Goal: Task Accomplishment & Management: Use online tool/utility

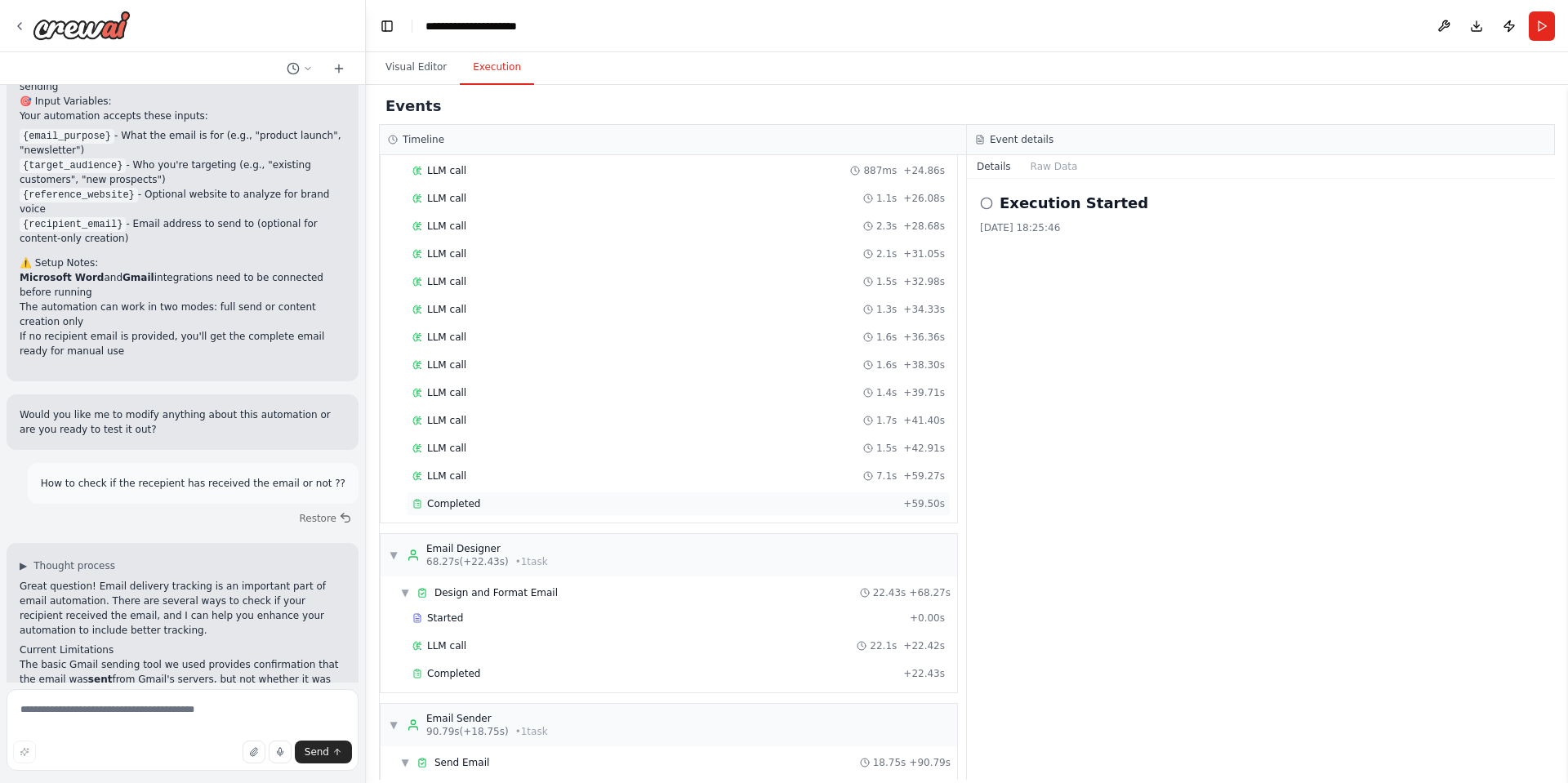
scroll to position [650, 0]
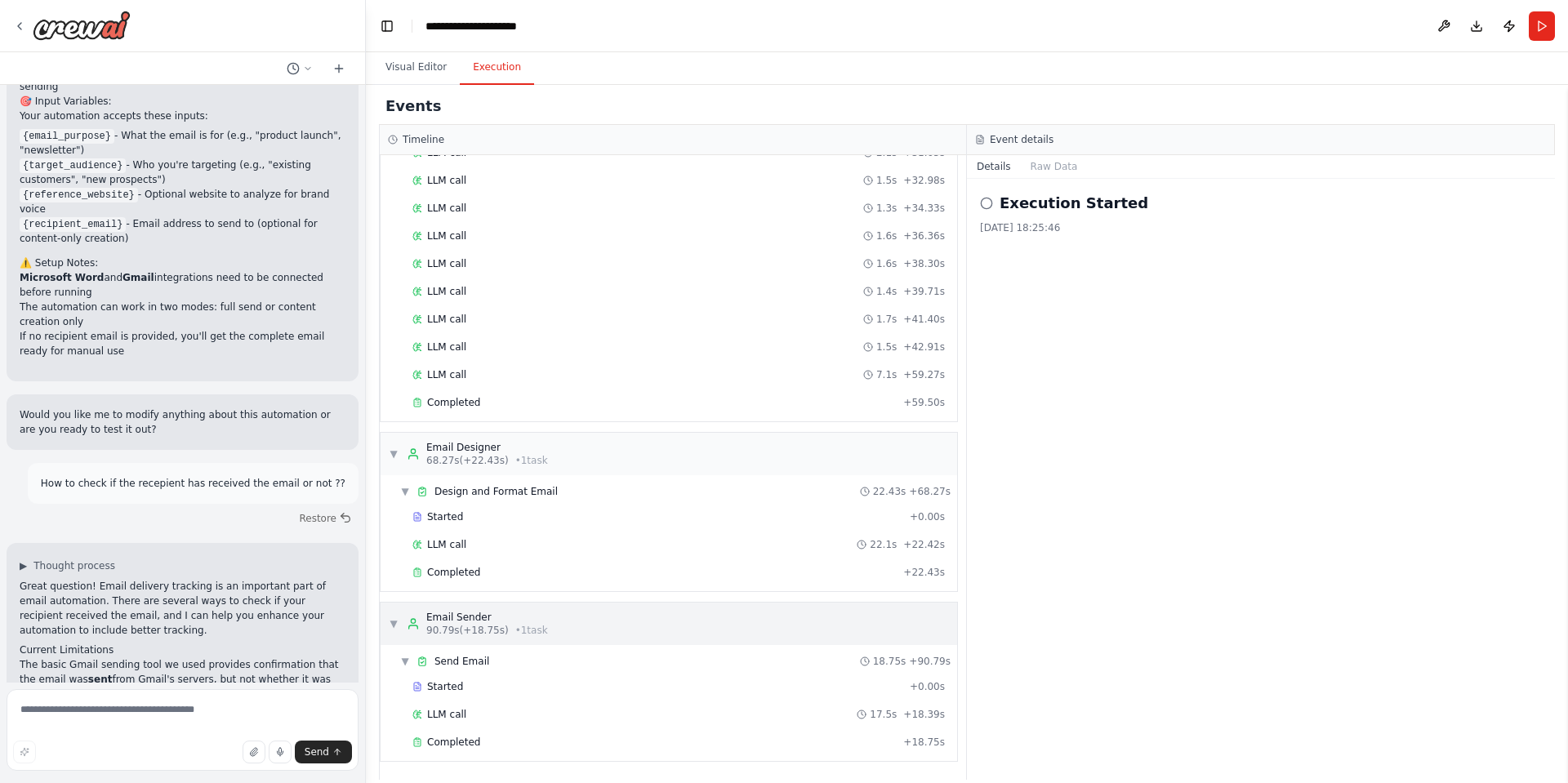
click at [393, 624] on span "▼" at bounding box center [393, 623] width 10 height 13
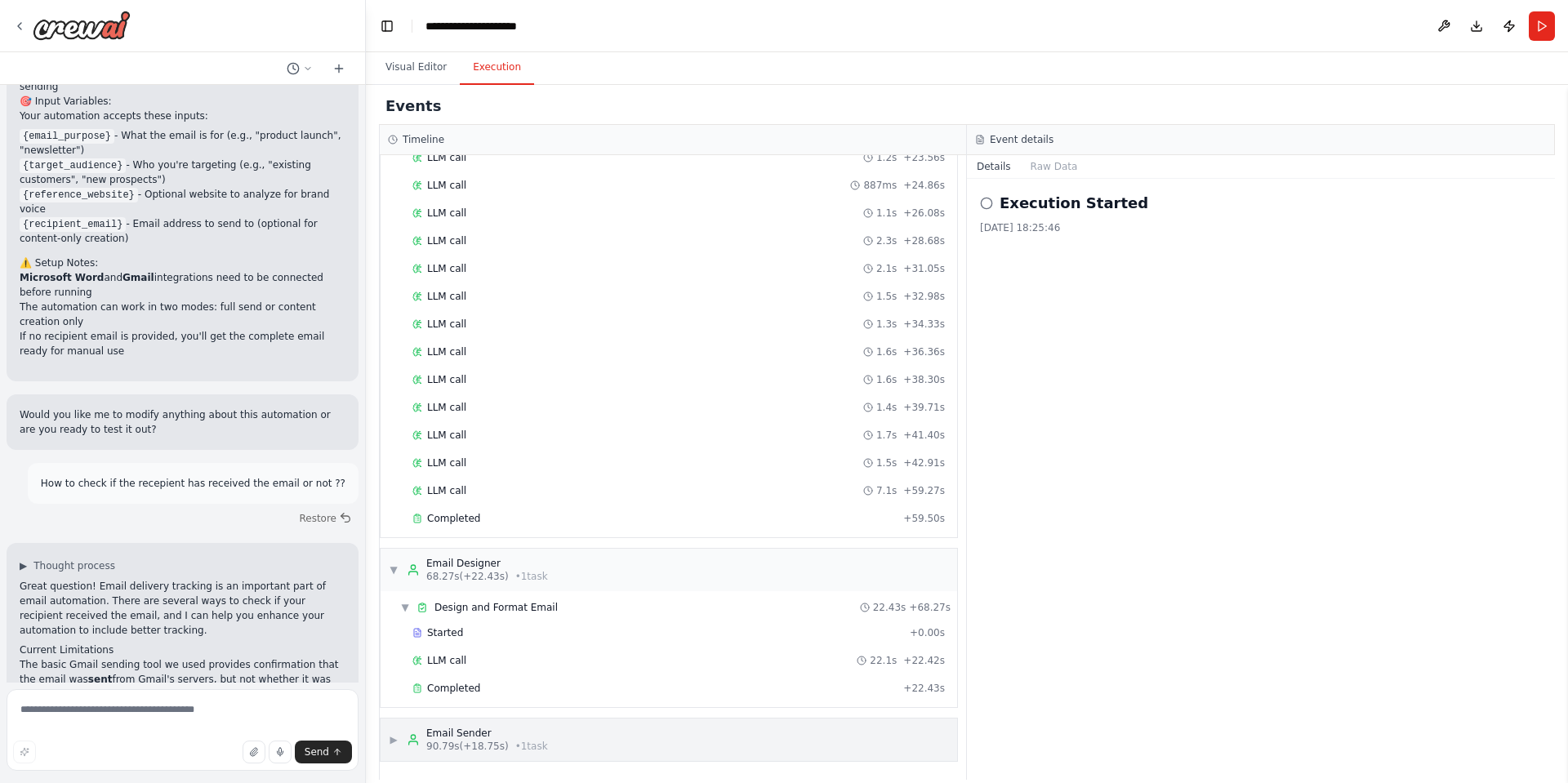
click at [398, 744] on div "▶ Email Sender 90.79s (+18.75s) • 1 task" at bounding box center [468, 739] width 160 height 26
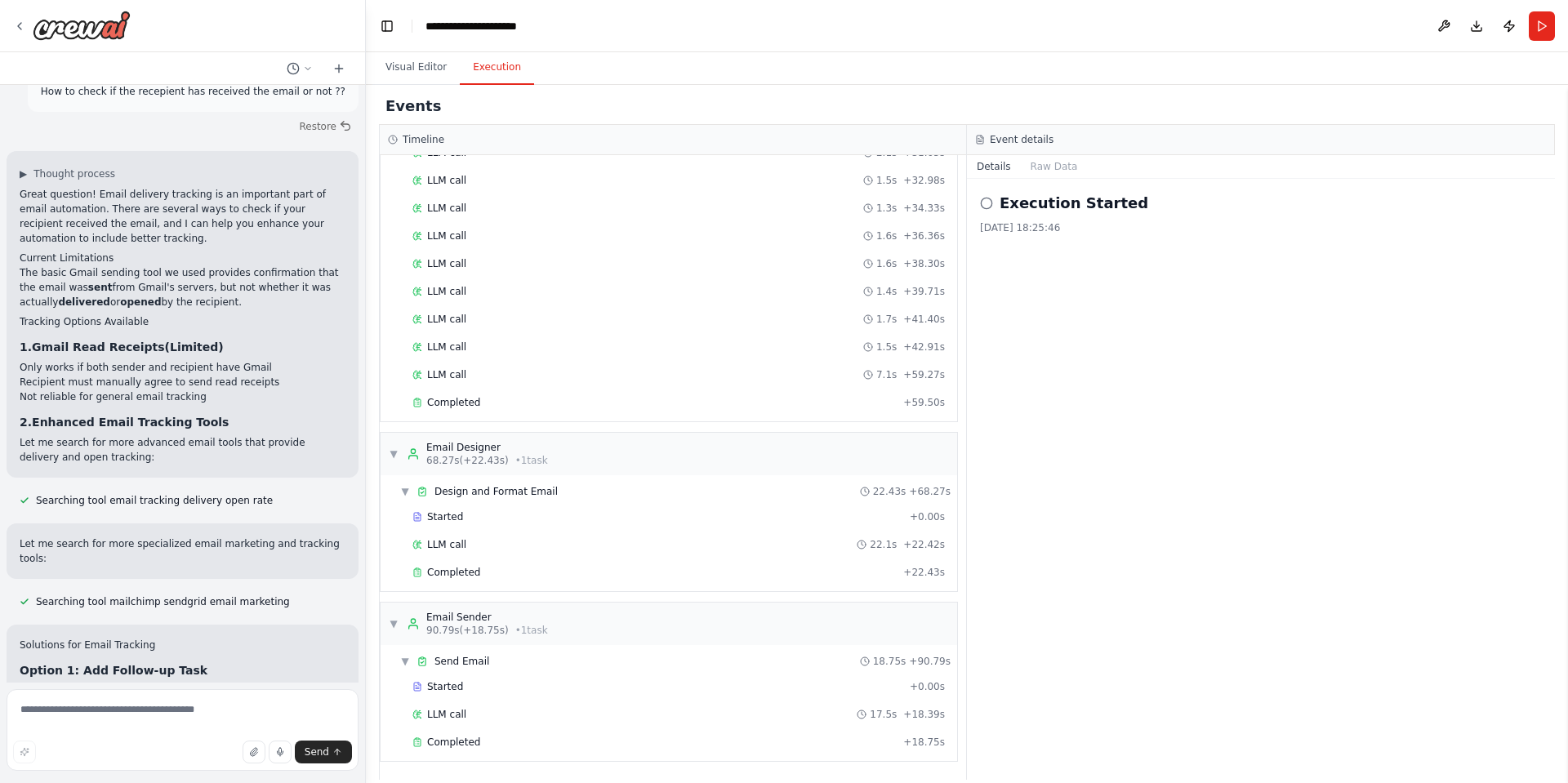
scroll to position [2236, 0]
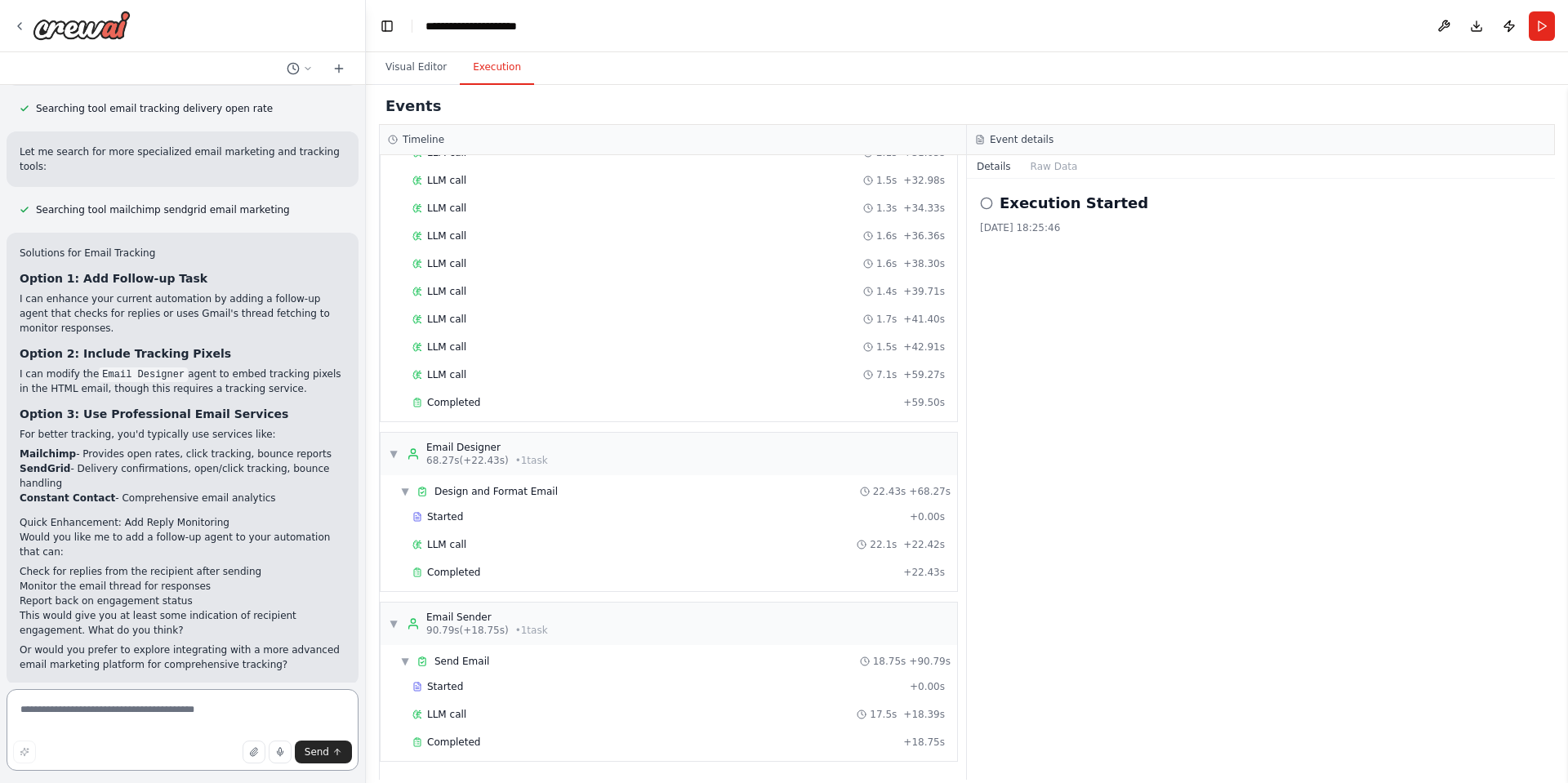
click at [205, 693] on textarea at bounding box center [182, 729] width 352 height 82
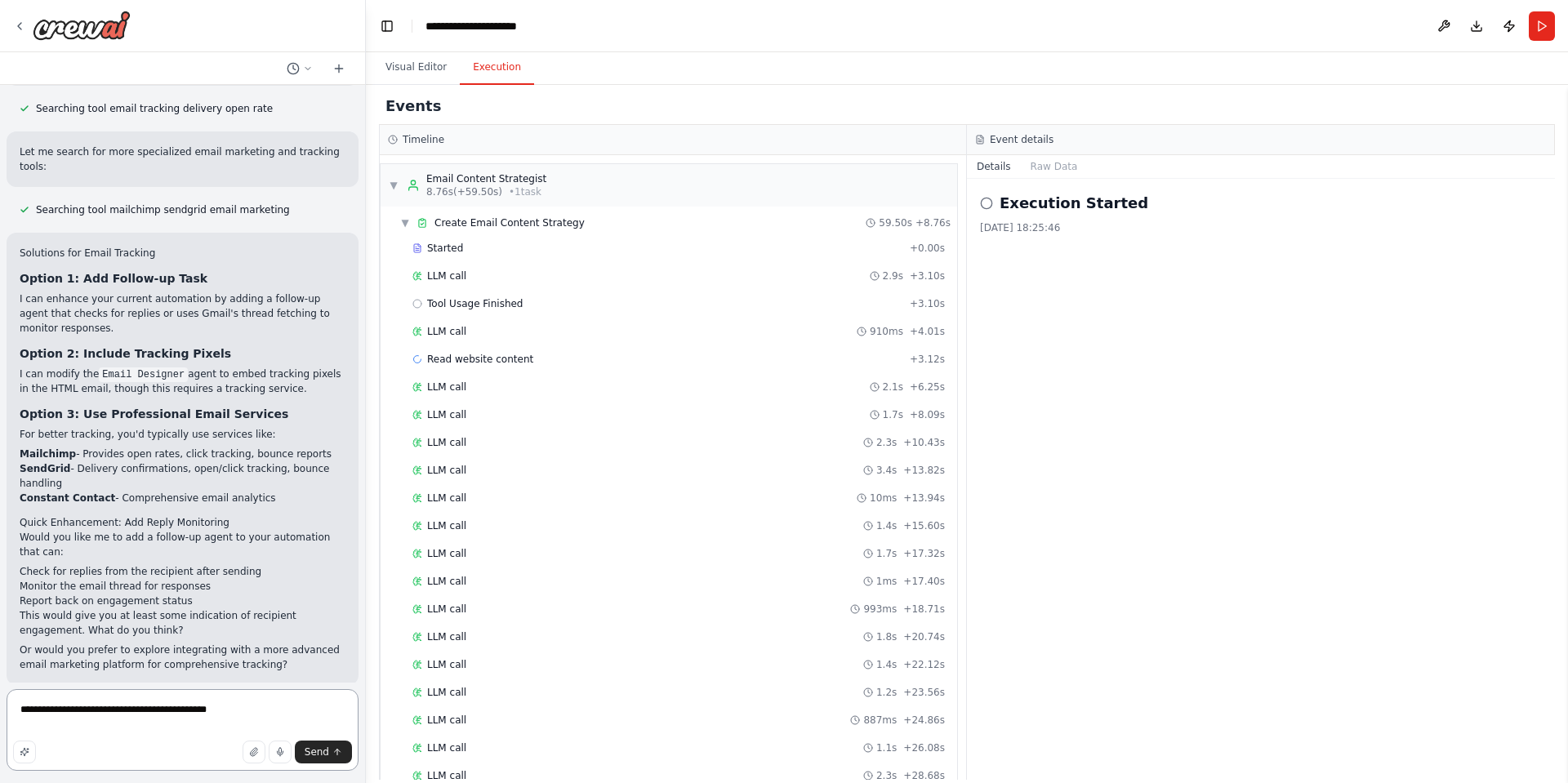
click at [267, 718] on textarea "**********" at bounding box center [182, 729] width 352 height 82
paste textarea "**********"
type textarea "**********"
click at [335, 760] on button "Send" at bounding box center [324, 752] width 57 height 22
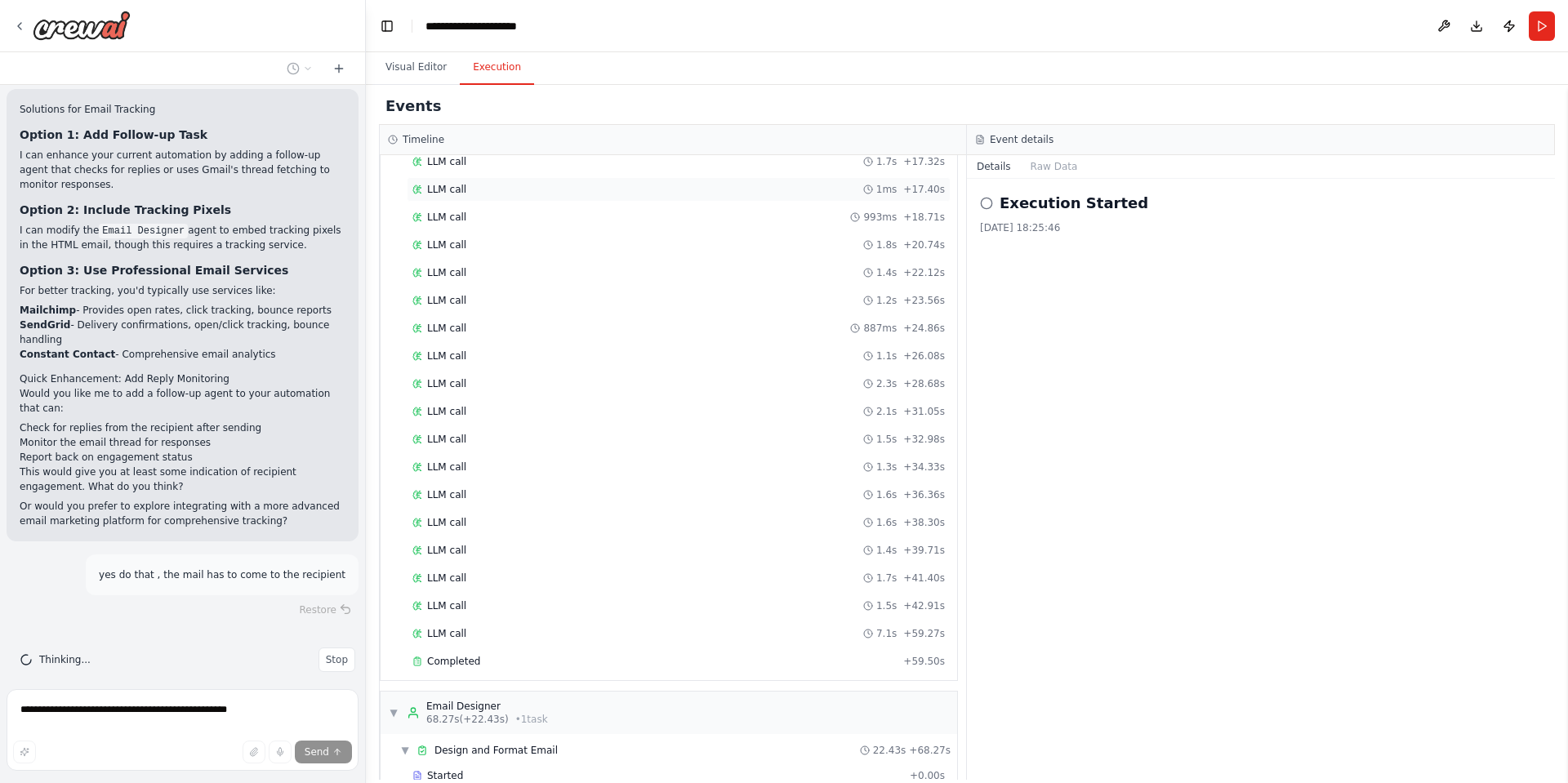
scroll to position [650, 0]
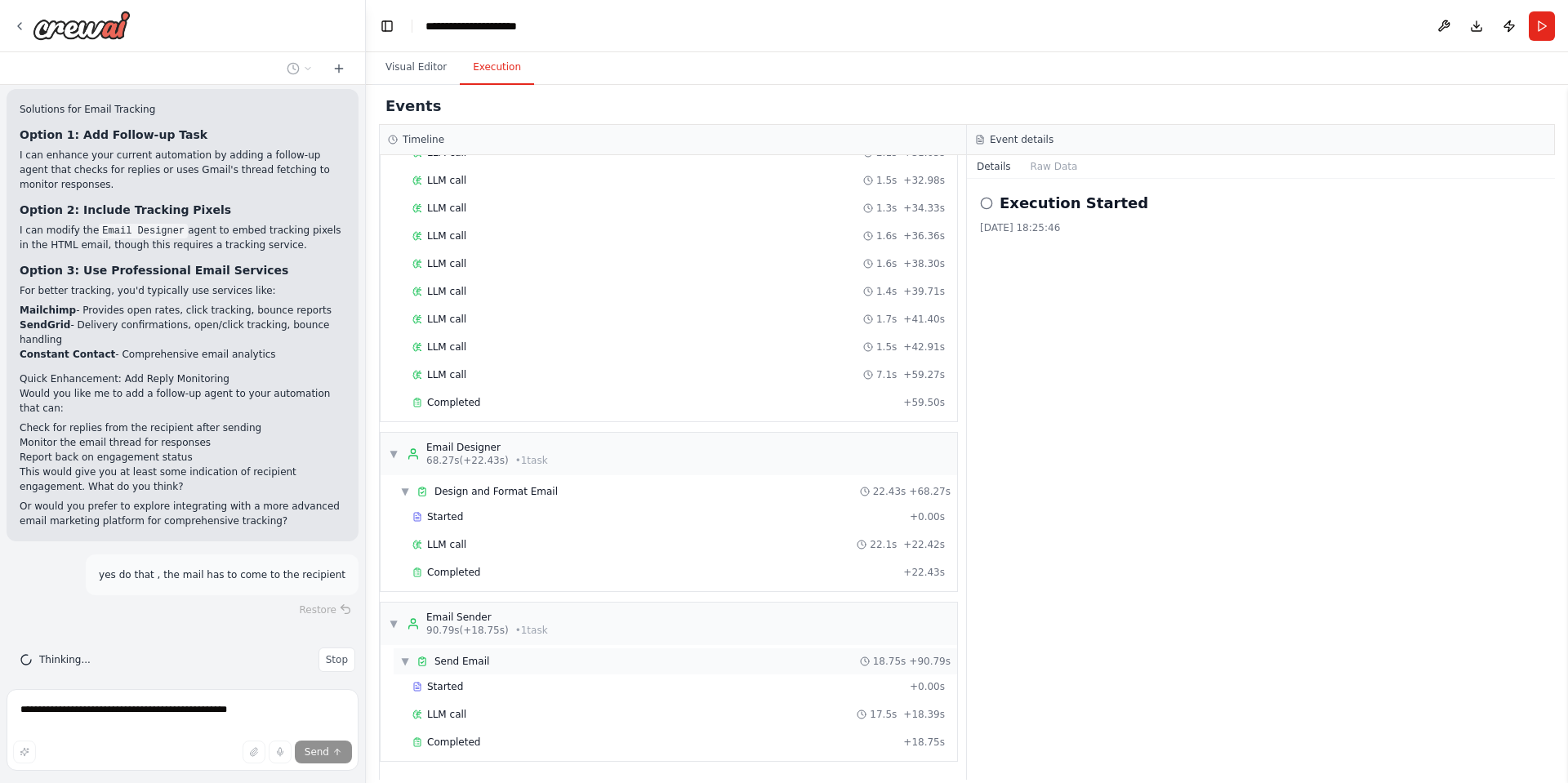
click at [400, 659] on span "▼" at bounding box center [405, 661] width 10 height 13
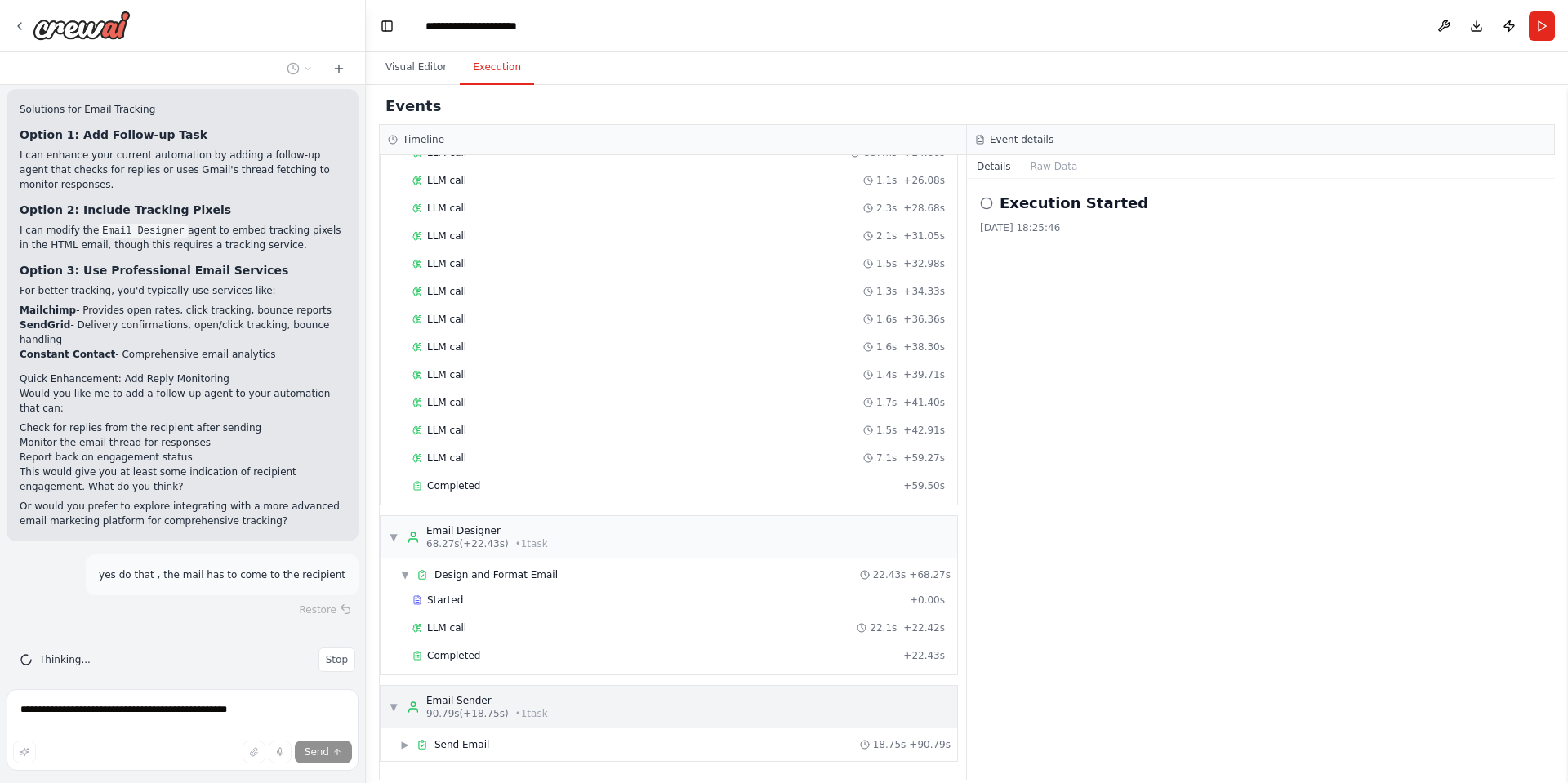
click at [389, 712] on span "▼" at bounding box center [393, 707] width 10 height 13
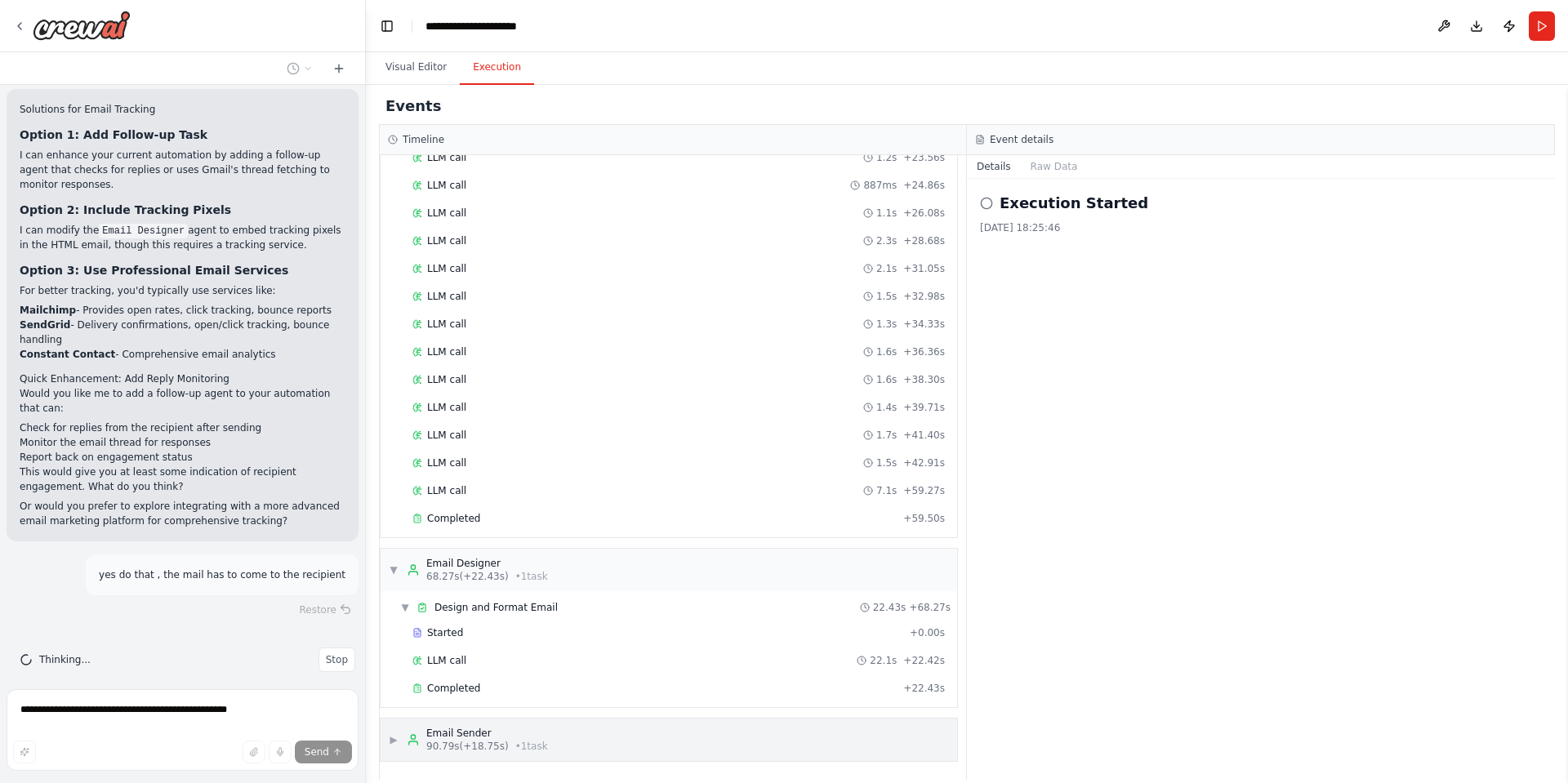
click at [396, 742] on span "▶" at bounding box center [393, 739] width 10 height 13
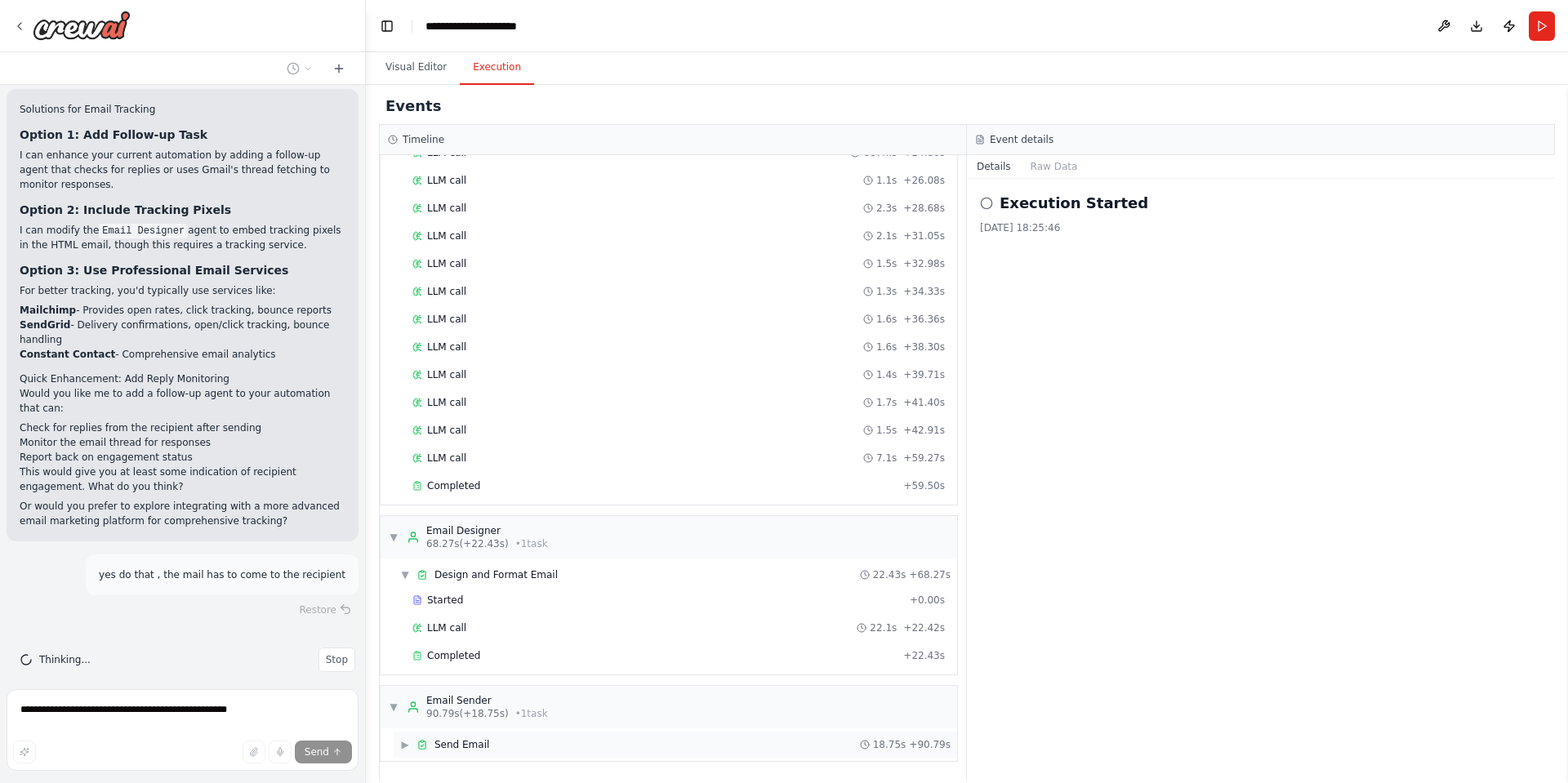
click at [405, 740] on span "▶" at bounding box center [405, 744] width 10 height 13
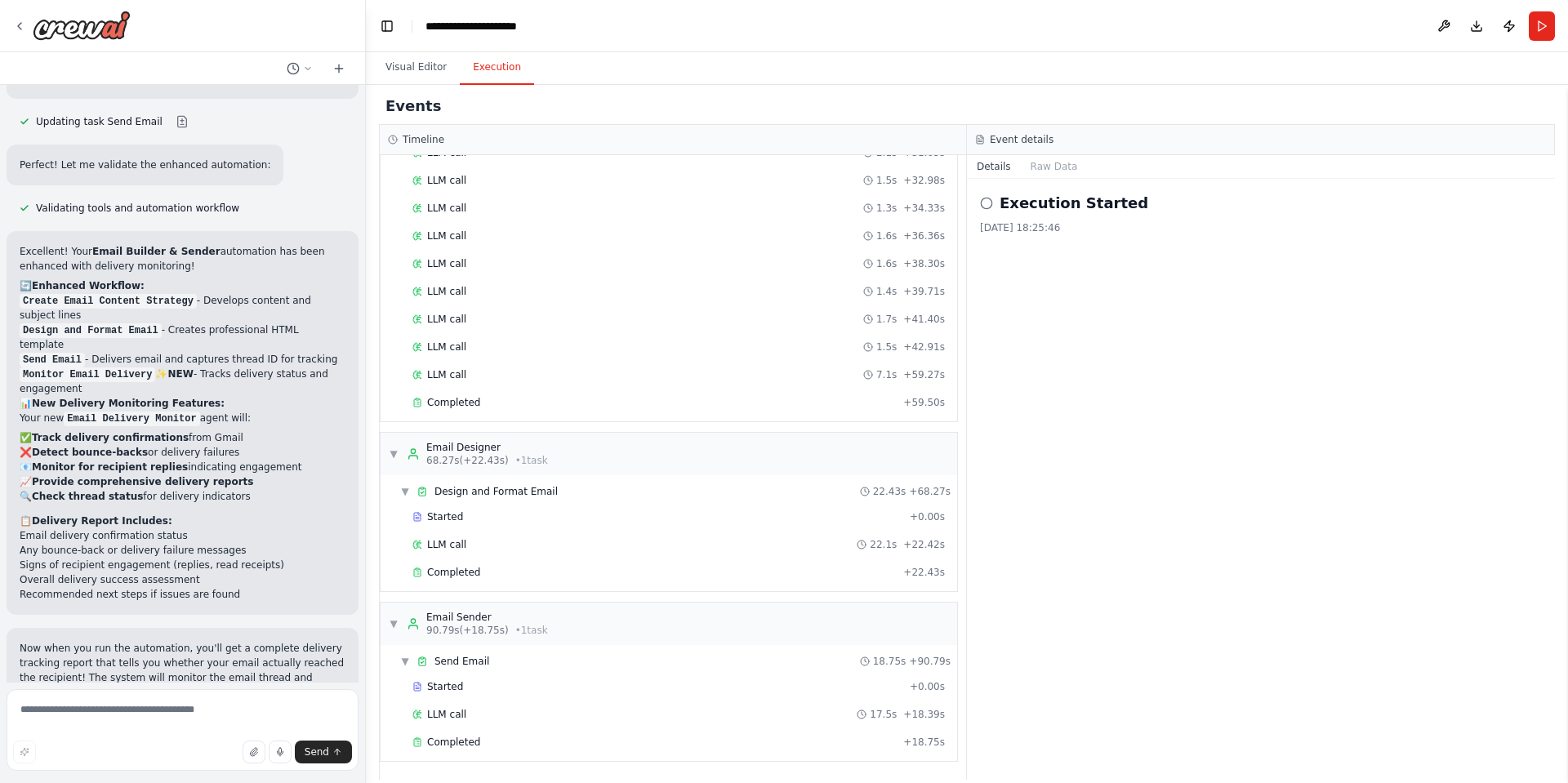
scroll to position [3430, 0]
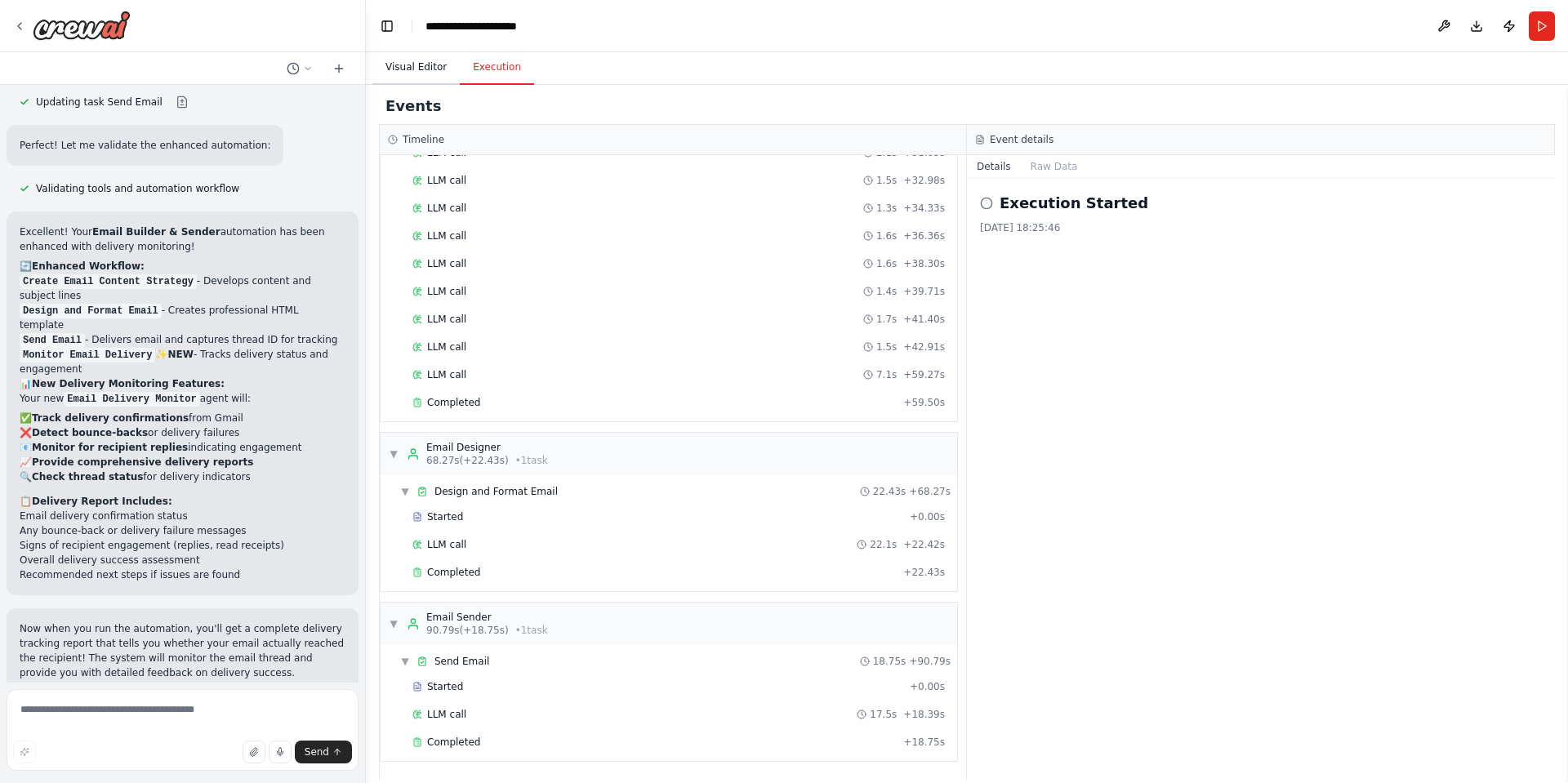
click at [402, 62] on button "Visual Editor" at bounding box center [415, 67] width 87 height 34
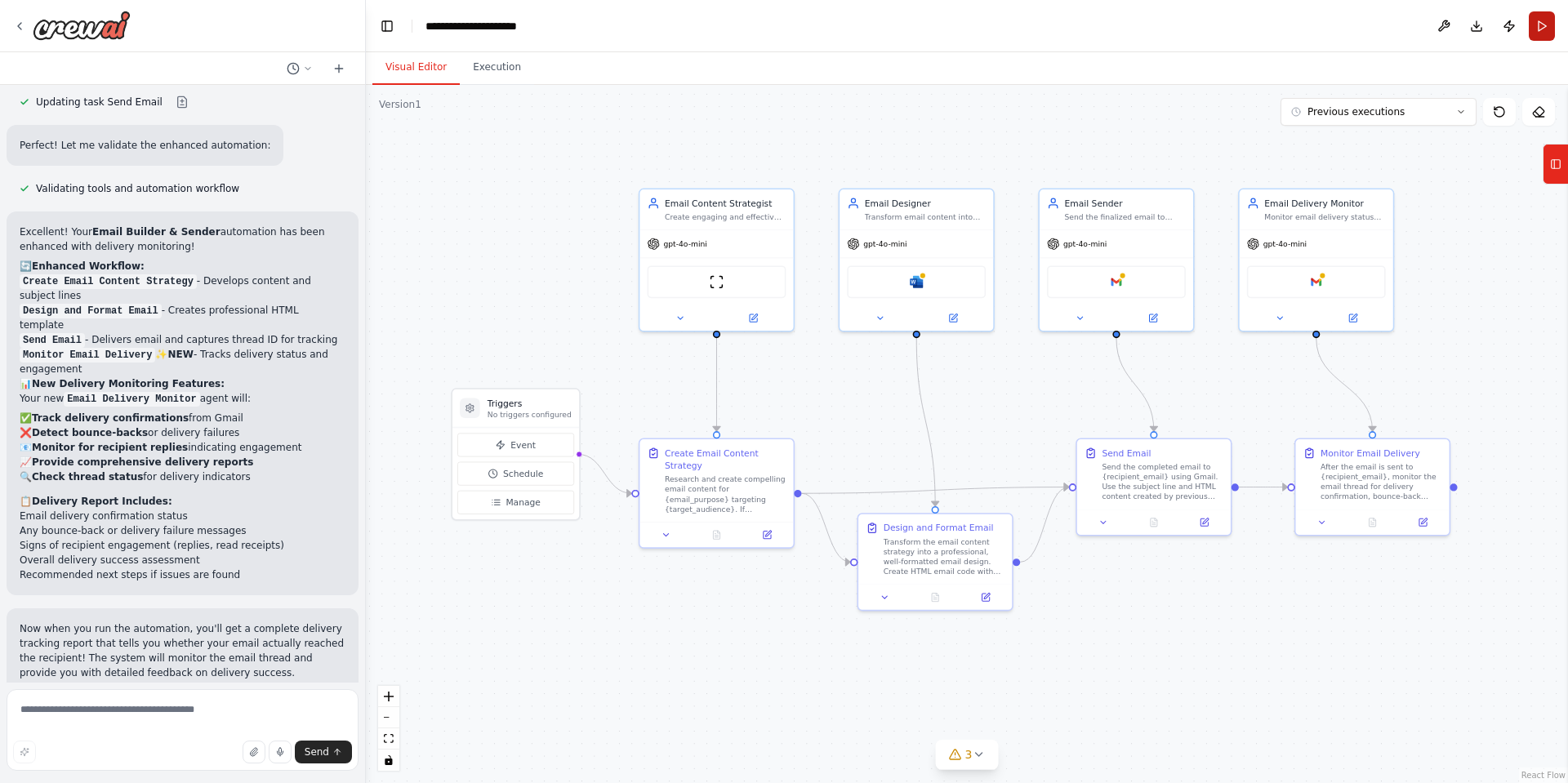
click at [1533, 23] on button "Run" at bounding box center [1541, 26] width 26 height 30
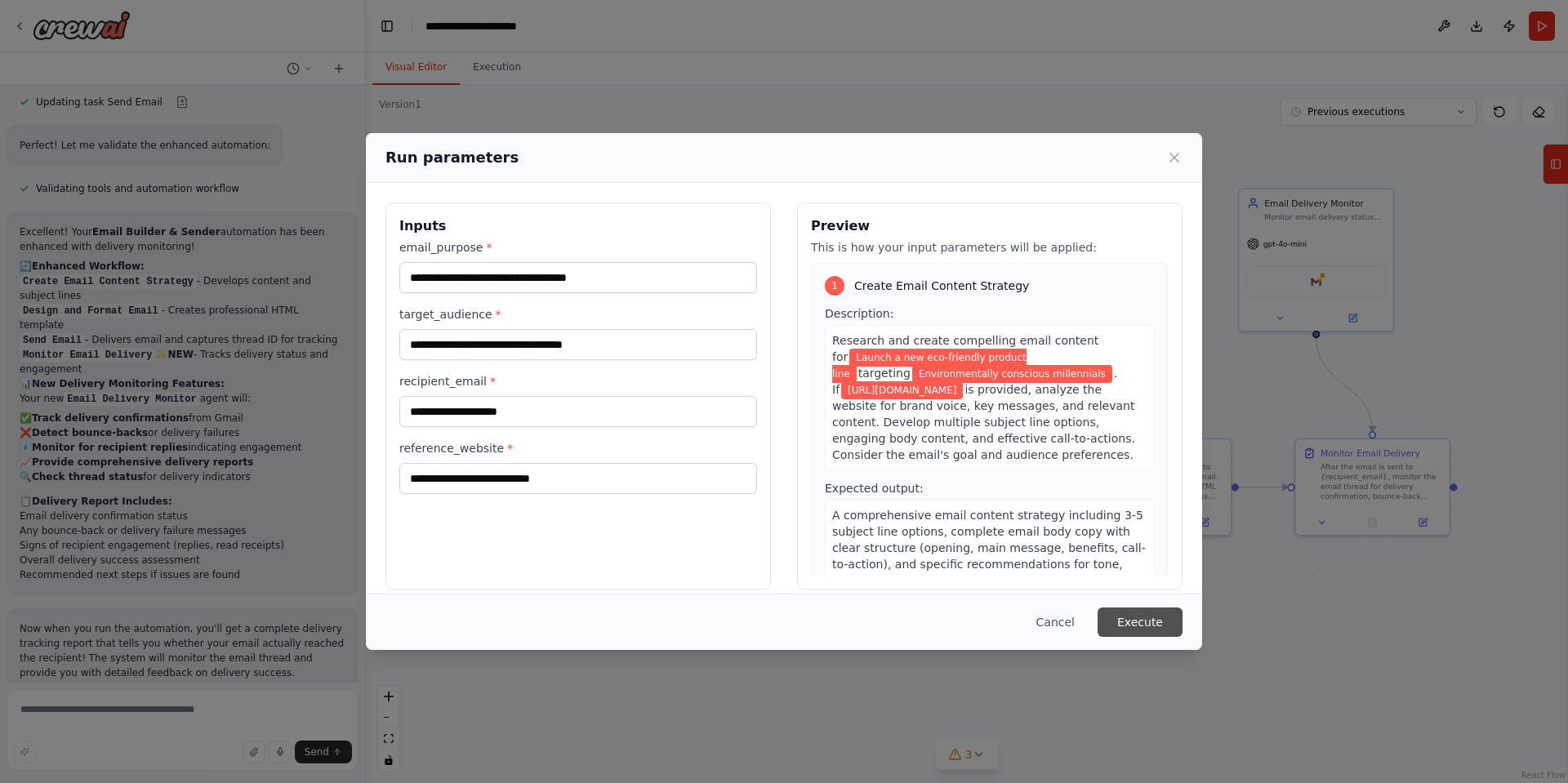
click at [1152, 626] on button "Execute" at bounding box center [1139, 622] width 85 height 30
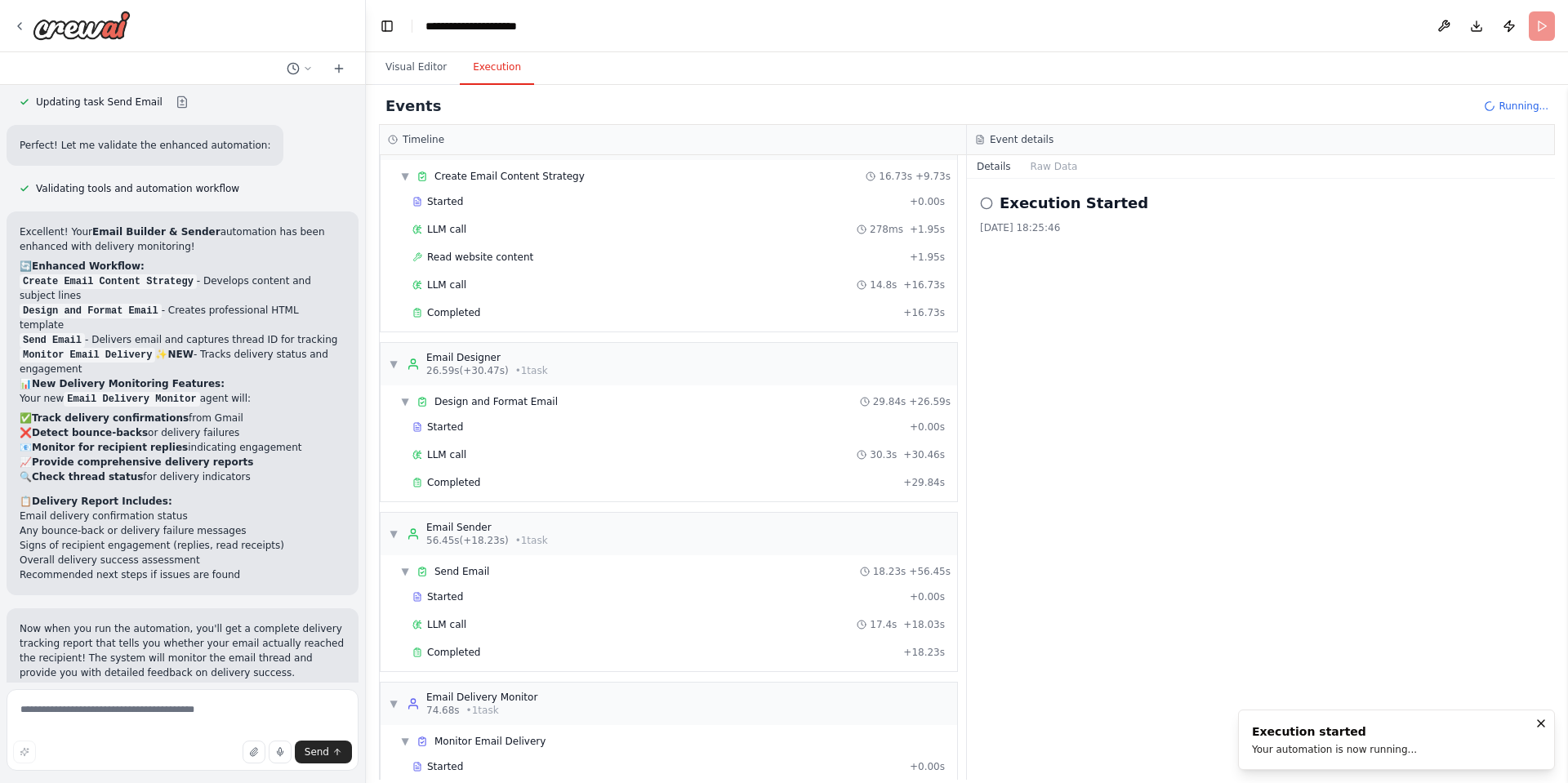
scroll to position [0, 0]
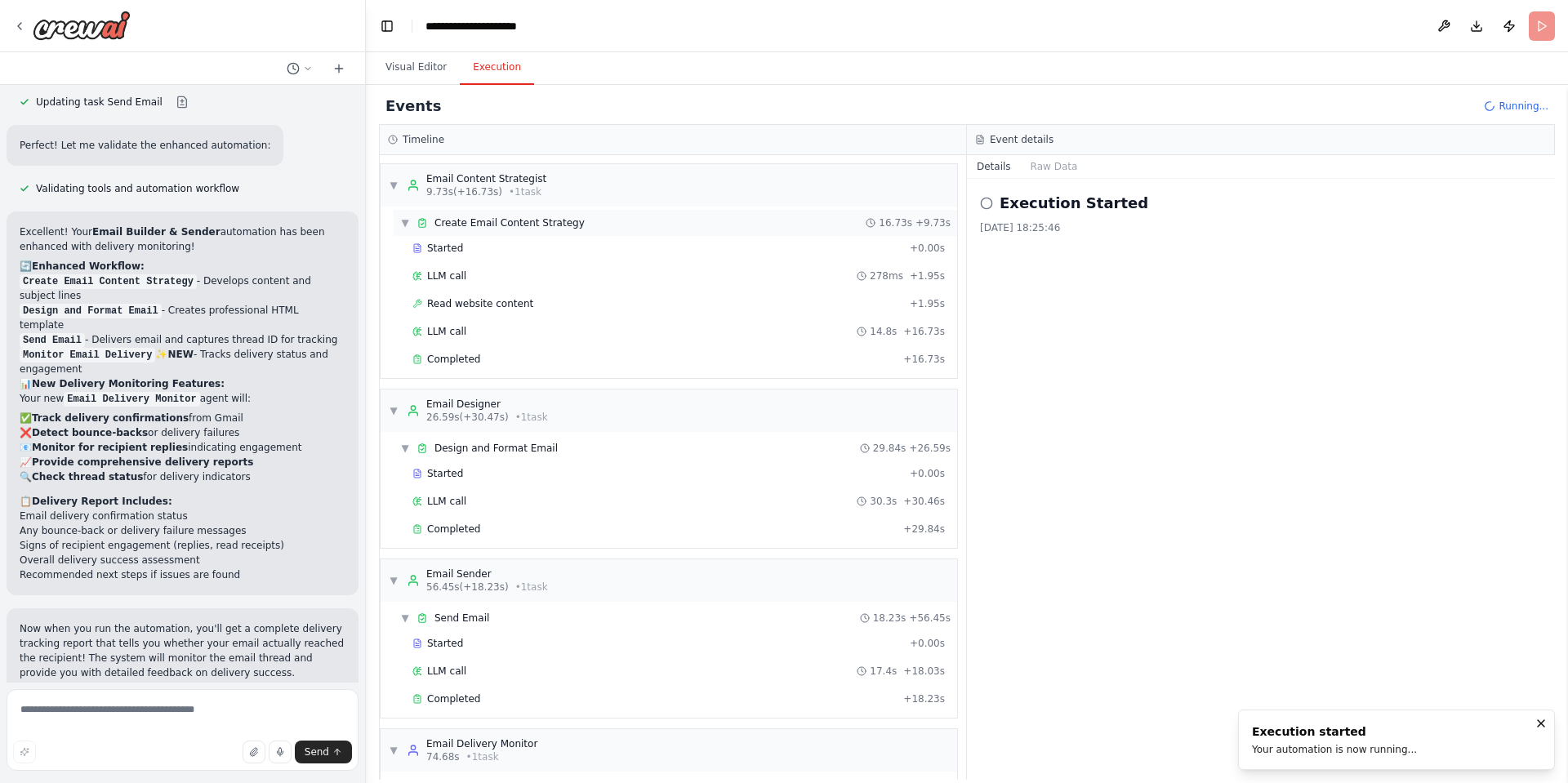
click at [403, 216] on span "▼" at bounding box center [405, 222] width 10 height 13
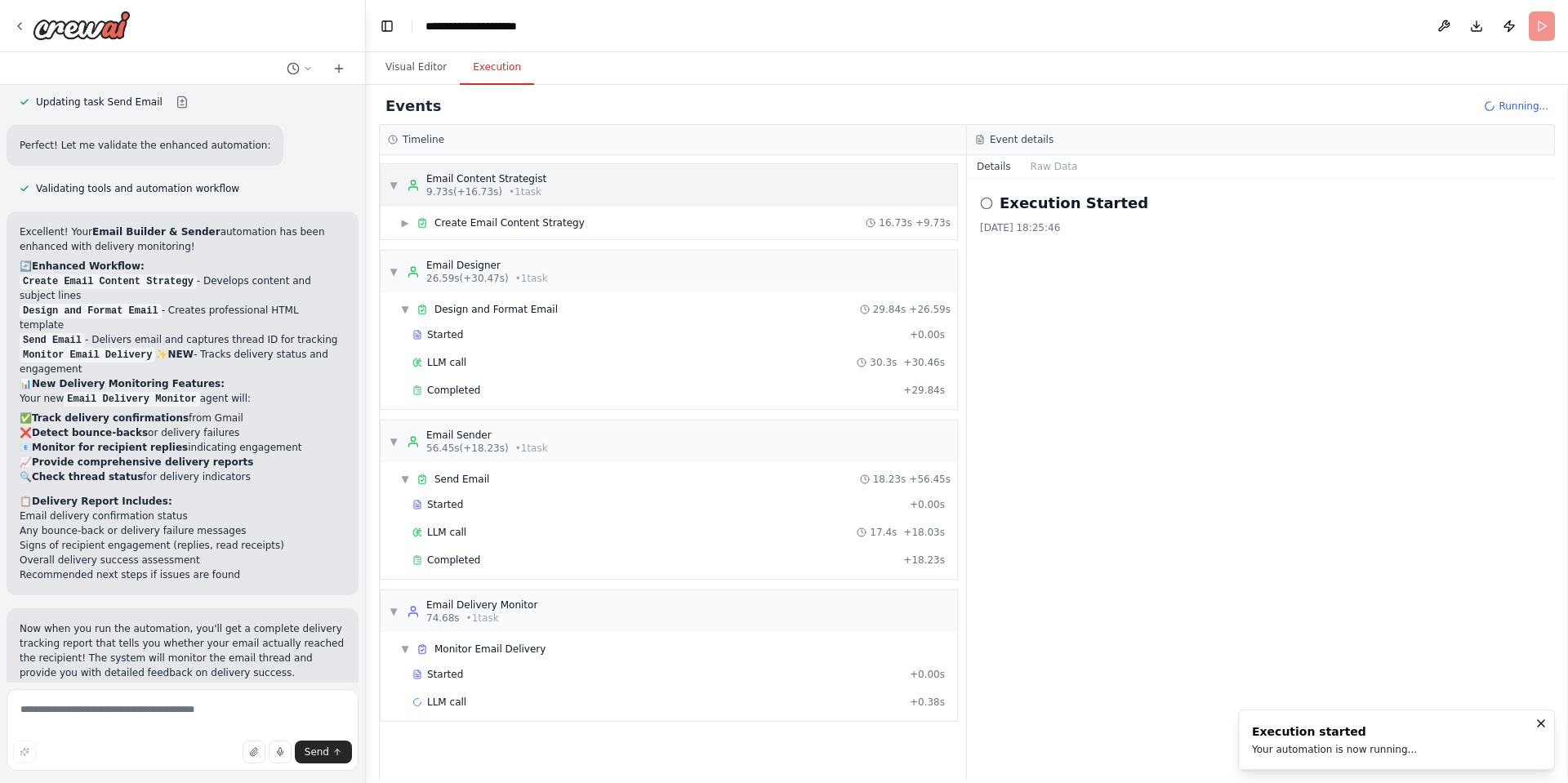
click at [391, 181] on span "▼" at bounding box center [393, 185] width 10 height 13
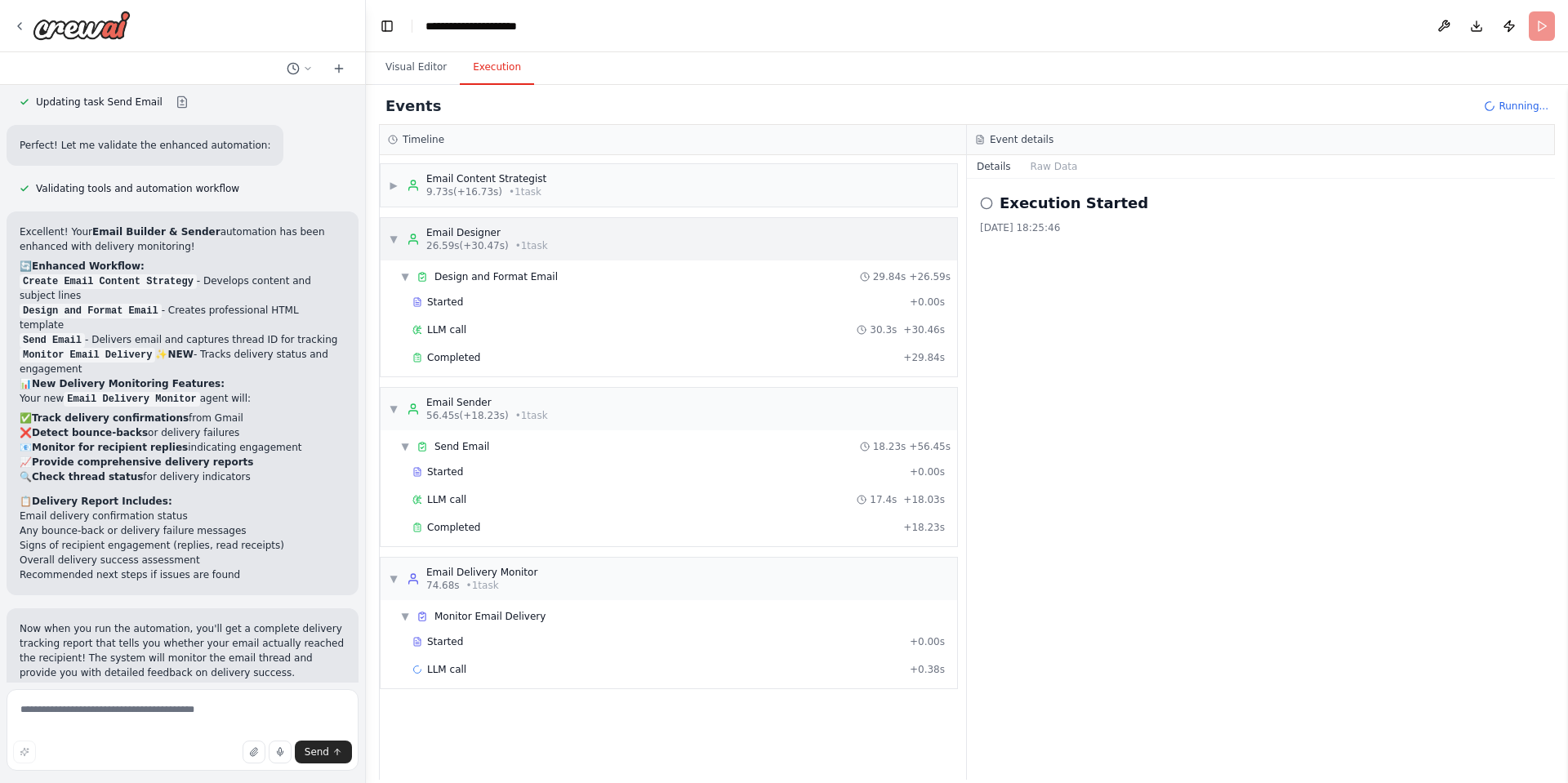
click at [389, 235] on span "▼" at bounding box center [393, 239] width 10 height 13
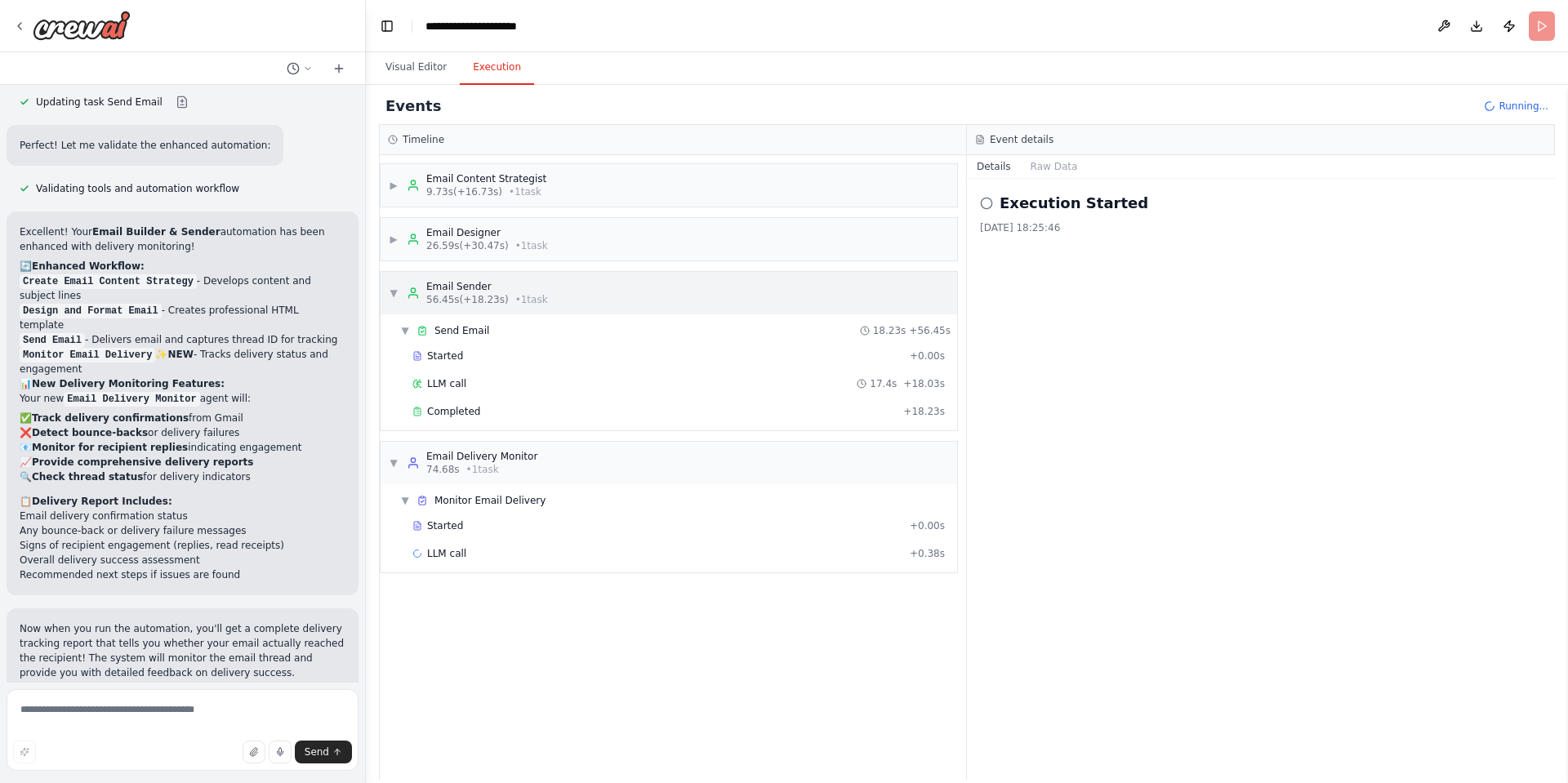
click at [392, 294] on span "▼" at bounding box center [393, 293] width 10 height 13
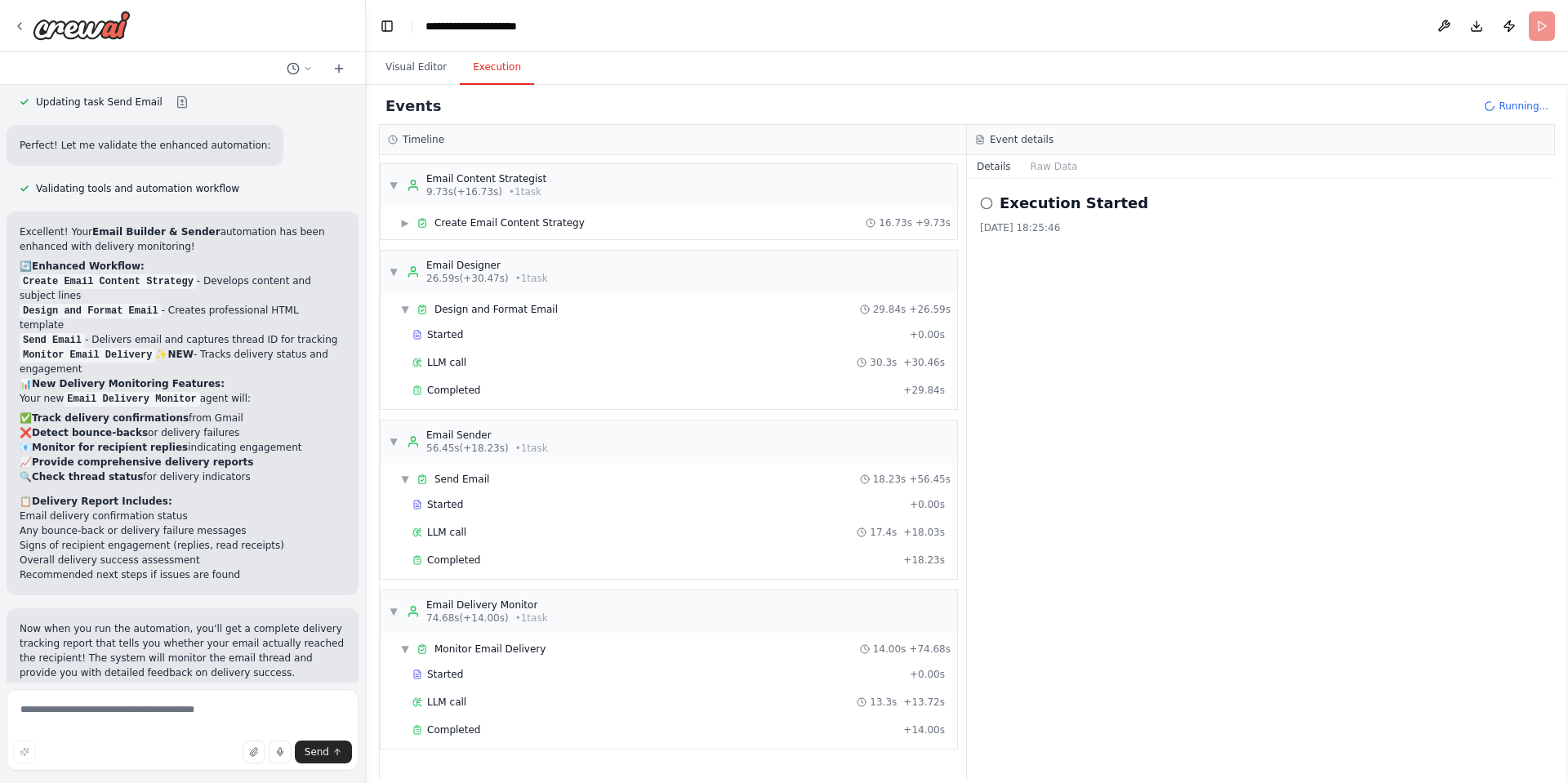
scroll to position [3562, 0]
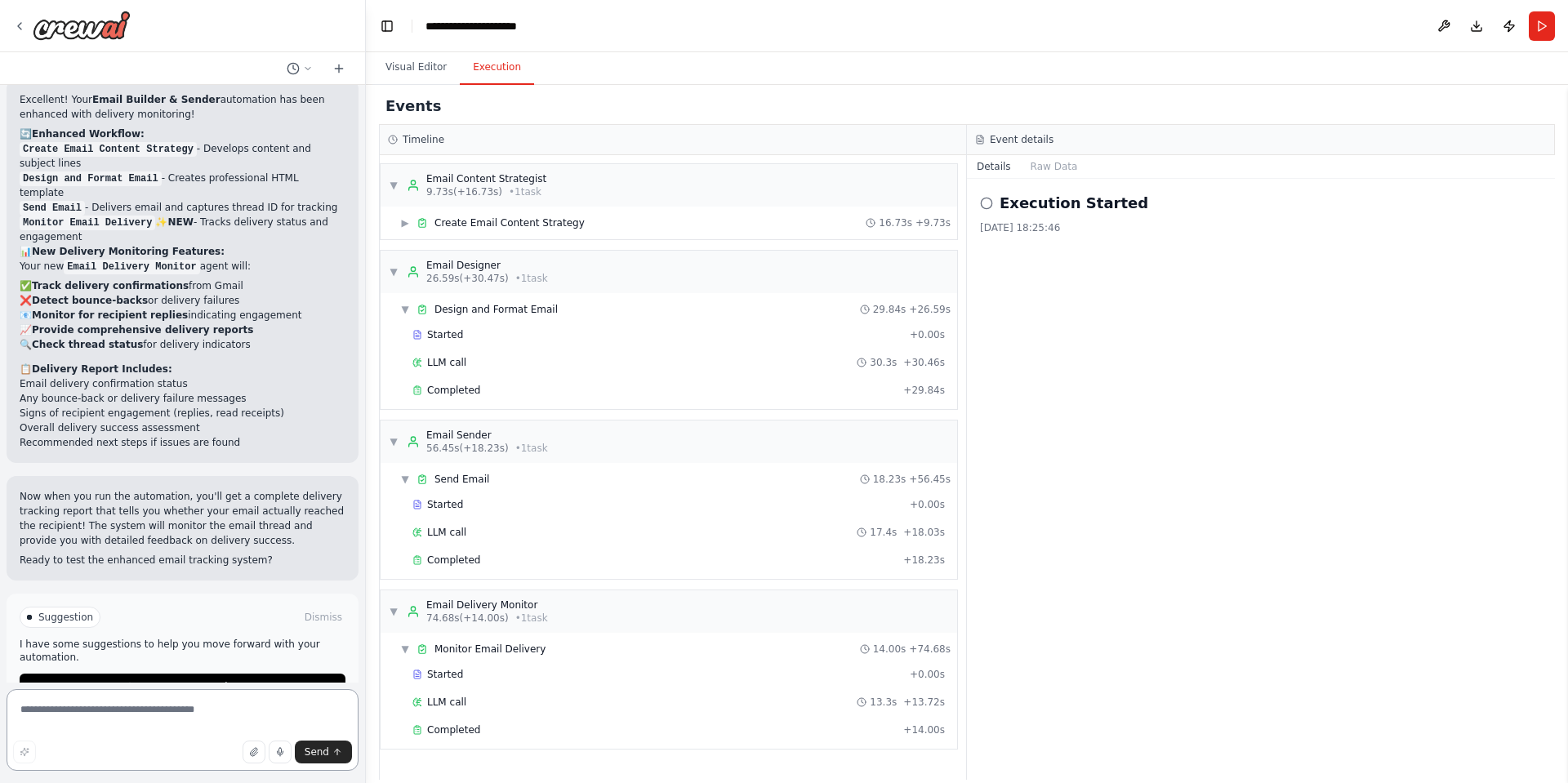
click at [306, 707] on textarea at bounding box center [182, 729] width 352 height 82
paste textarea "**********"
type textarea "**********"
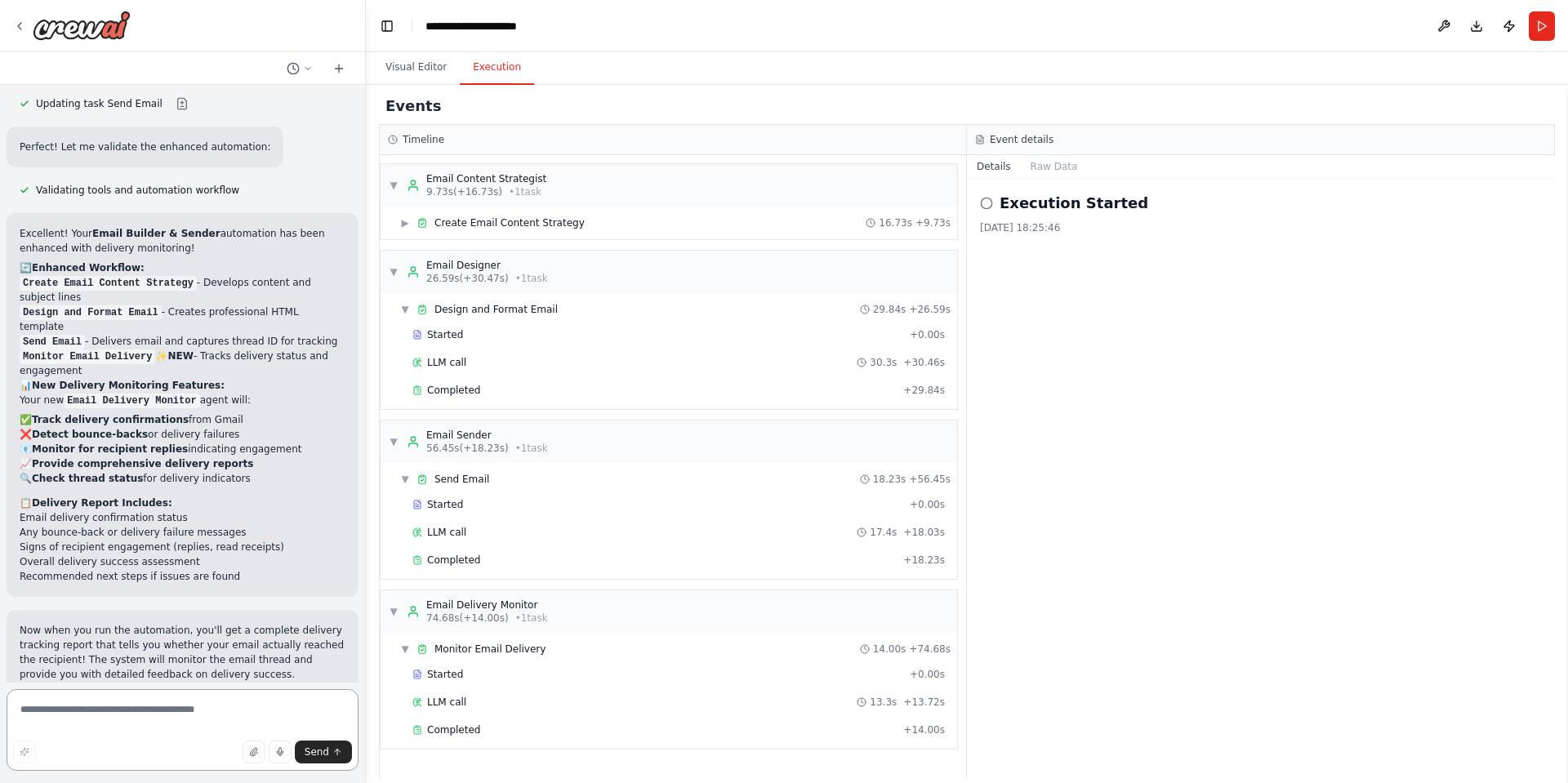
scroll to position [3430, 0]
click at [175, 711] on textarea at bounding box center [182, 729] width 352 height 82
paste textarea "**********"
type textarea "**********"
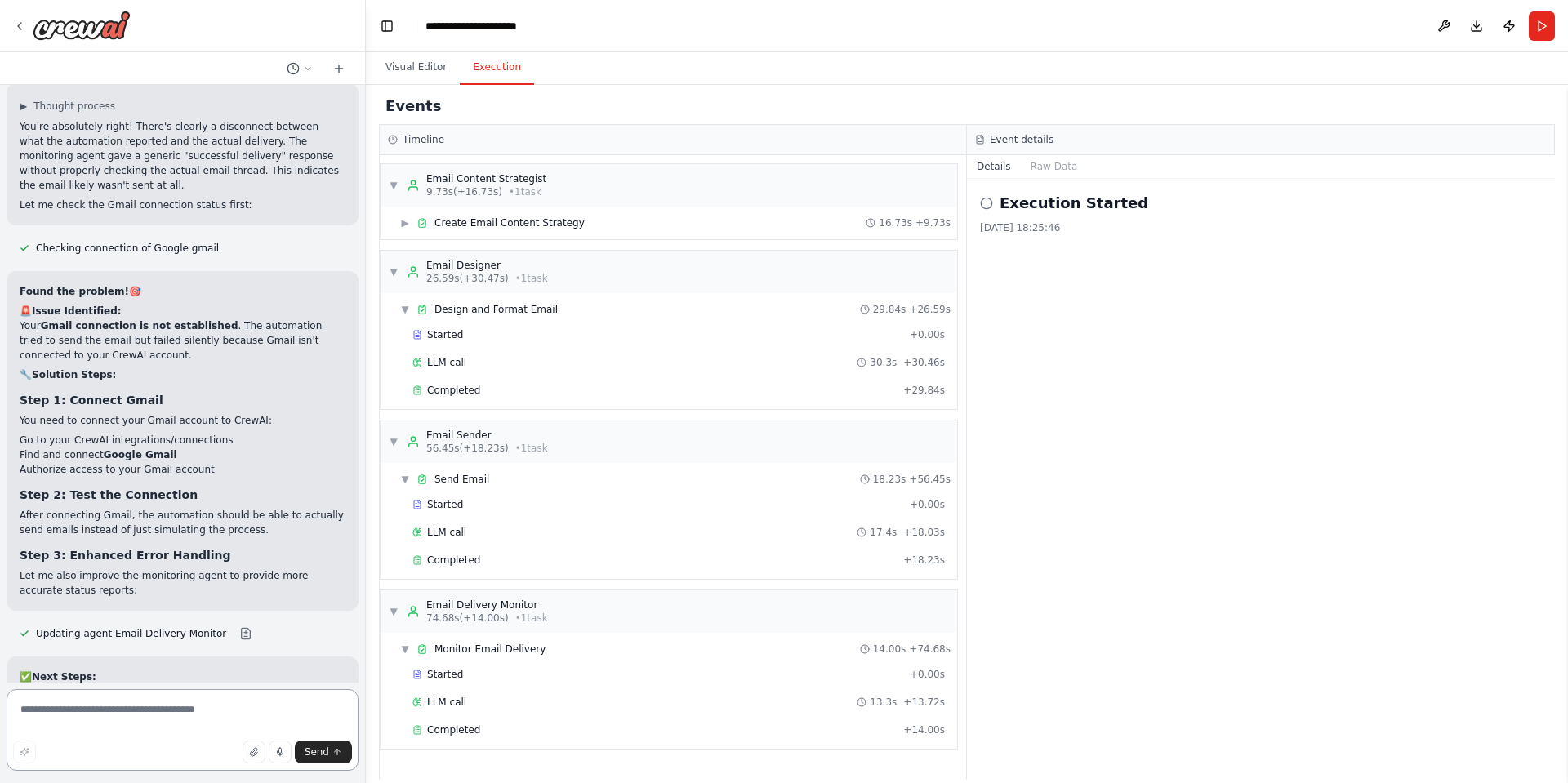
scroll to position [4259, 0]
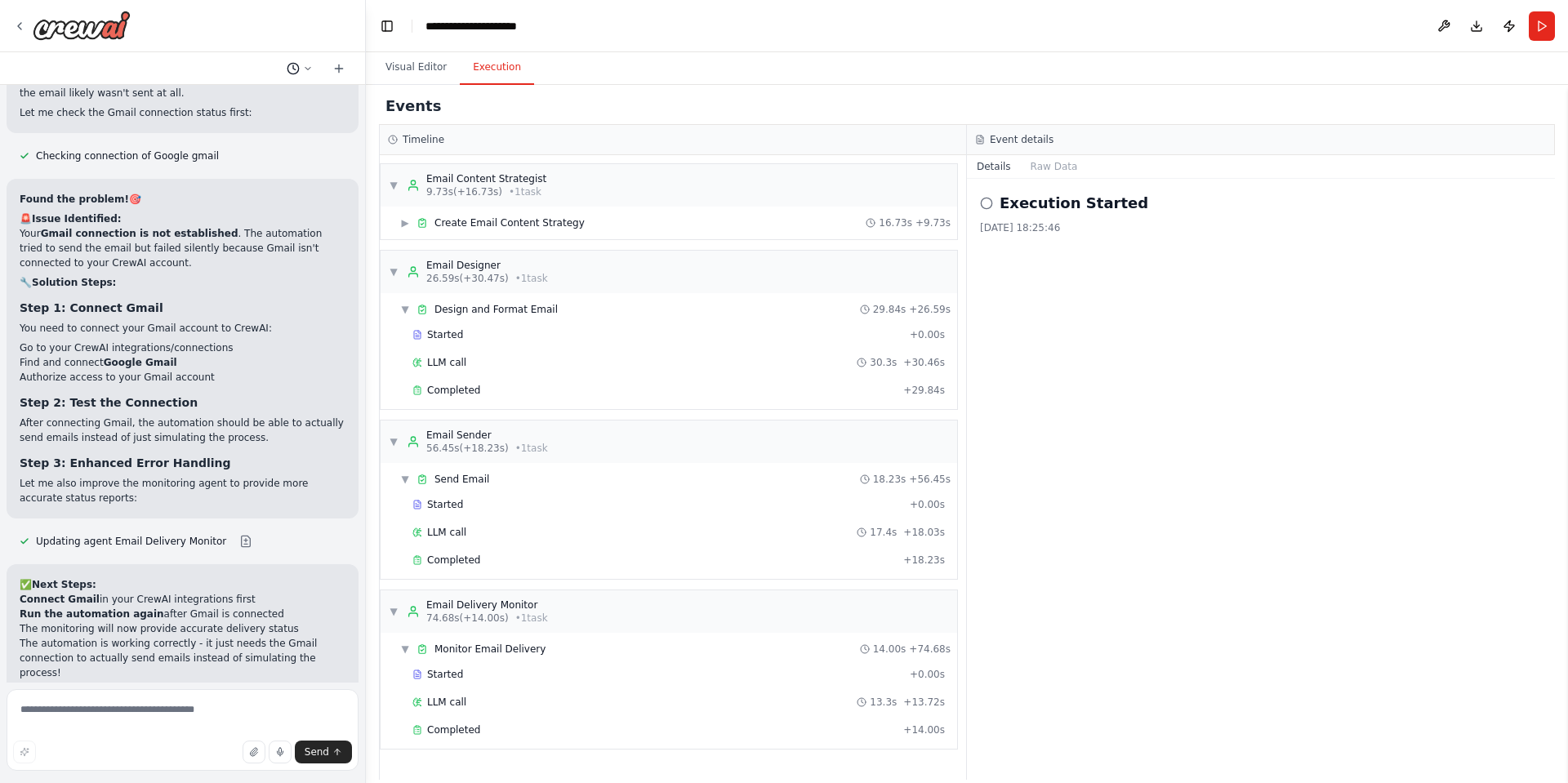
click at [301, 67] on button at bounding box center [300, 69] width 39 height 20
click at [348, 66] on div at bounding box center [183, 391] width 366 height 783
click at [338, 68] on icon at bounding box center [338, 68] width 13 height 13
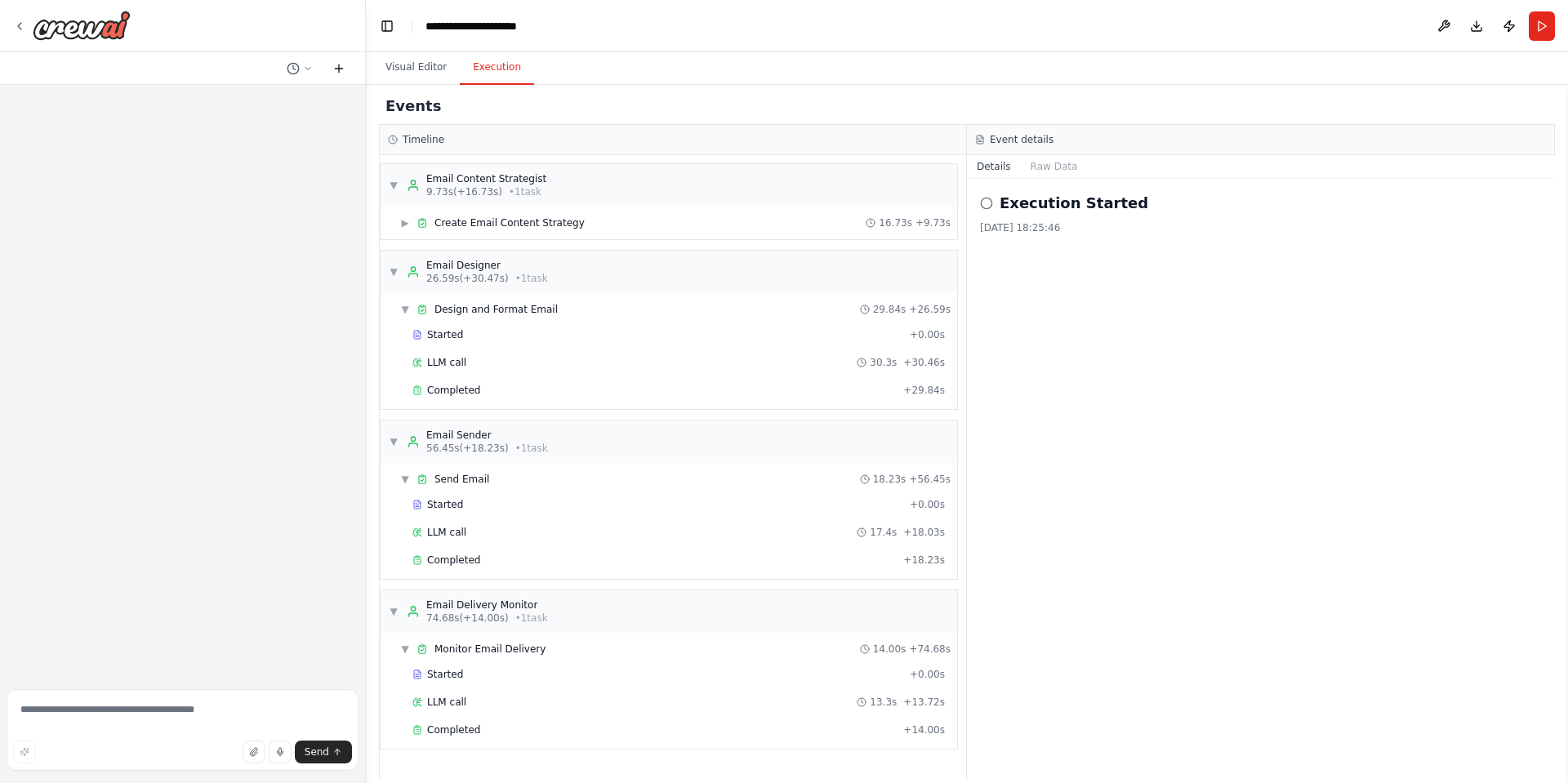
scroll to position [0, 0]
click at [291, 69] on icon at bounding box center [293, 68] width 13 height 13
click at [245, 132] on span "I have checked the recepient mail inbox also there is no mail from this automat…" at bounding box center [237, 128] width 121 height 13
click at [1451, 32] on button at bounding box center [1443, 26] width 26 height 30
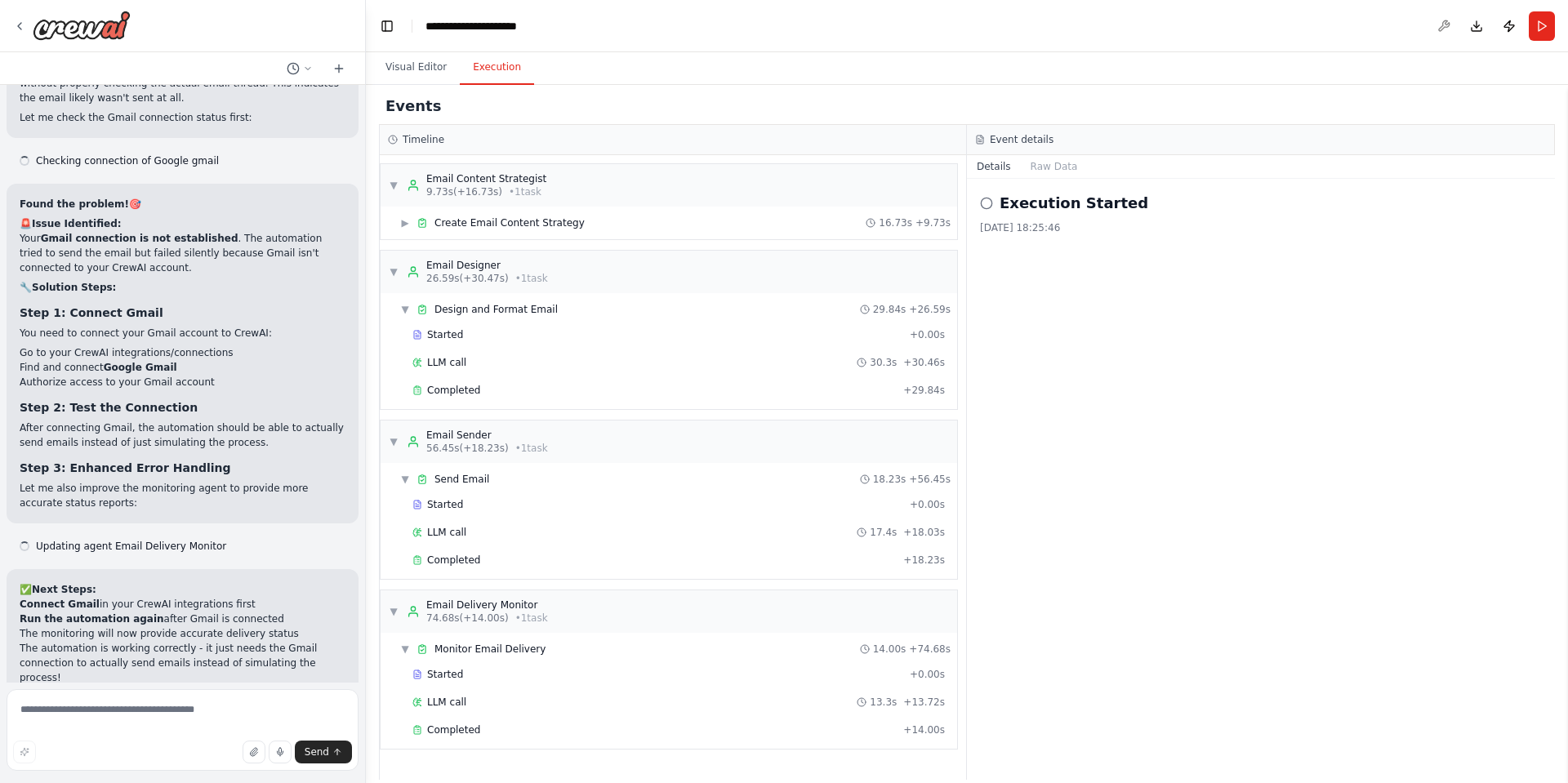
scroll to position [4259, 0]
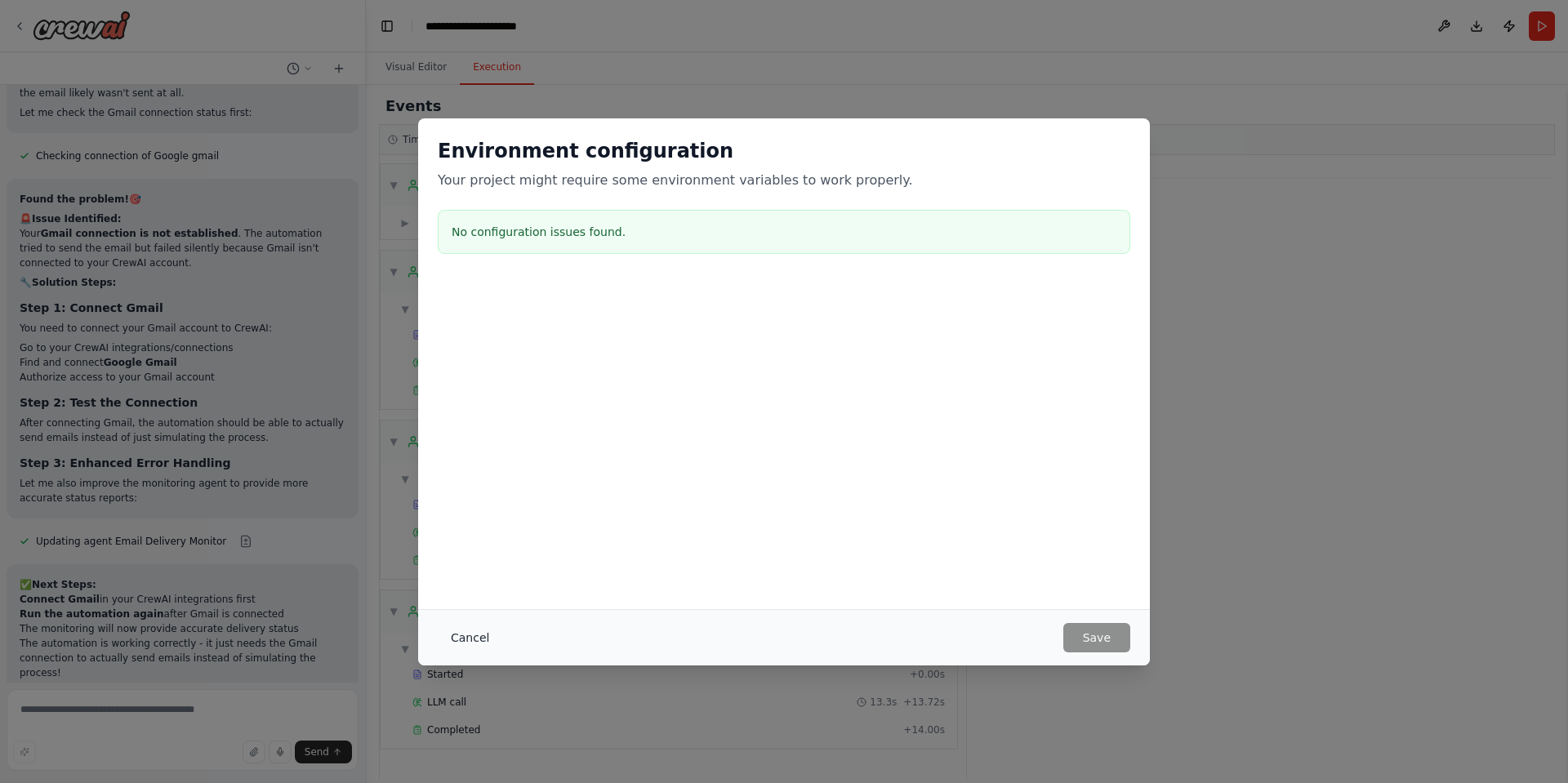
click at [475, 644] on button "Cancel" at bounding box center [470, 638] width 65 height 30
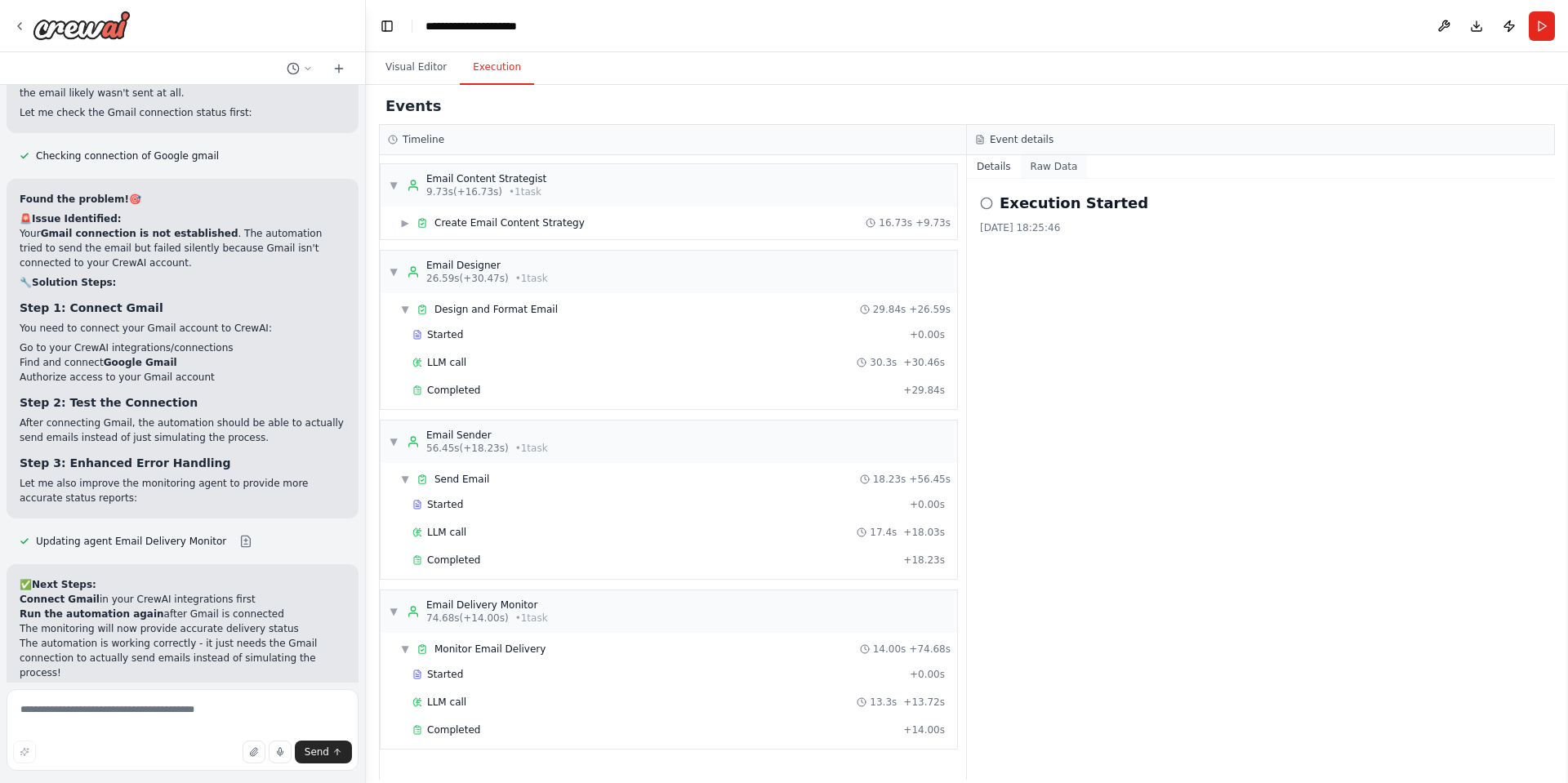
click at [1034, 161] on button "Raw Data" at bounding box center [1054, 166] width 67 height 22
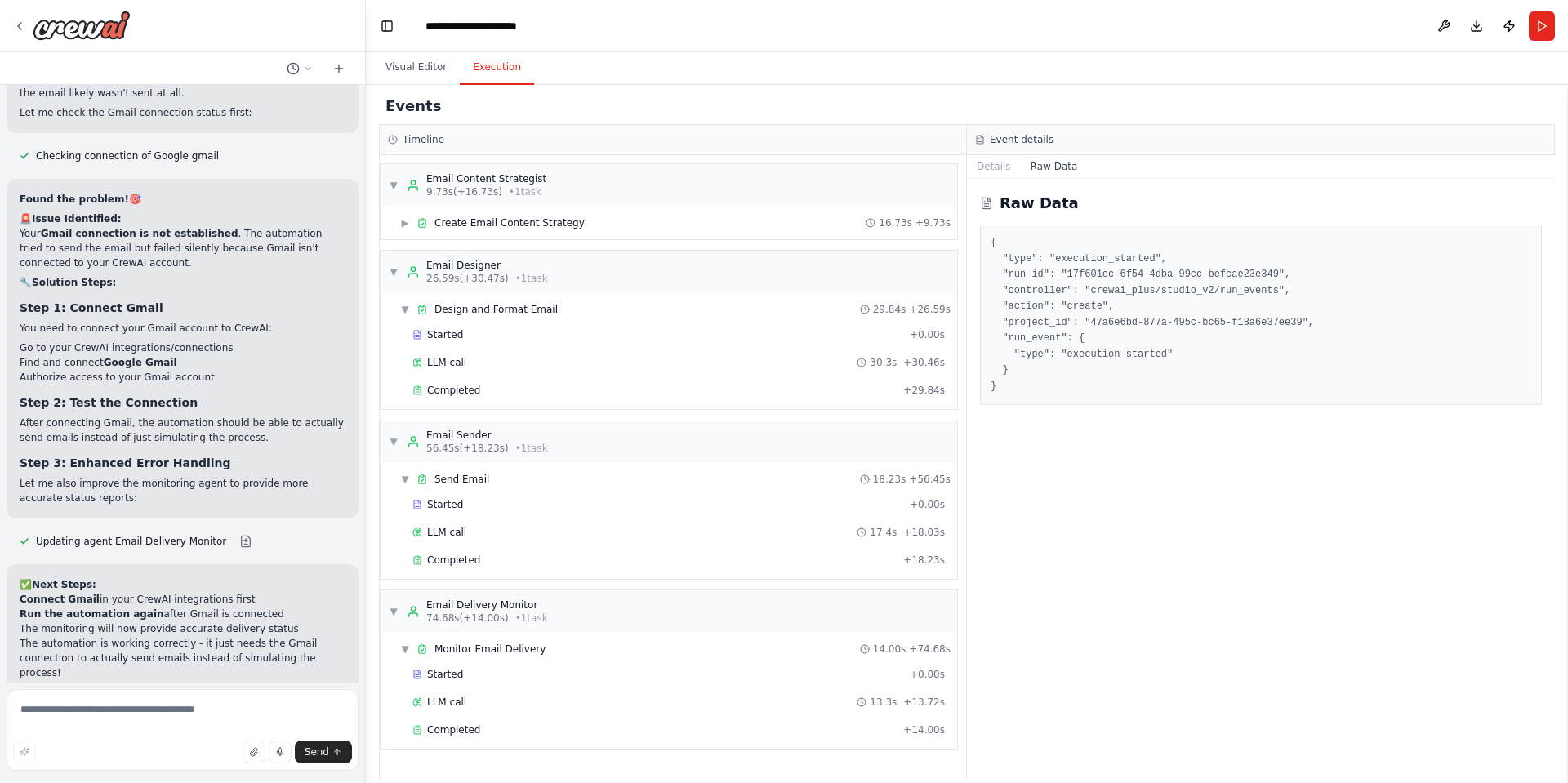
click at [847, 52] on div "Visual Editor Execution" at bounding box center [967, 68] width 1202 height 32
click at [997, 165] on button "Details" at bounding box center [994, 166] width 54 height 22
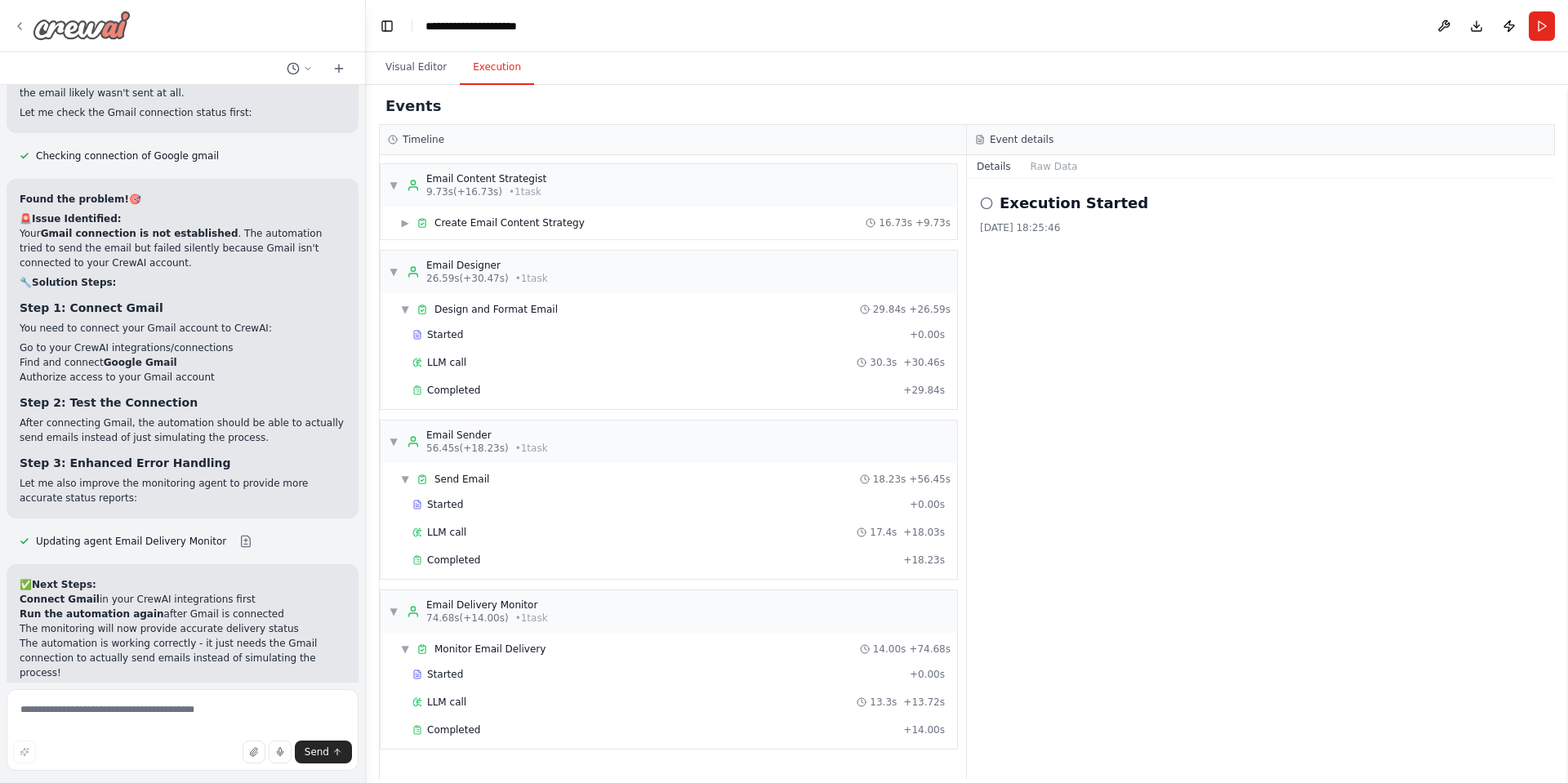
click at [18, 29] on icon at bounding box center [20, 26] width 13 height 13
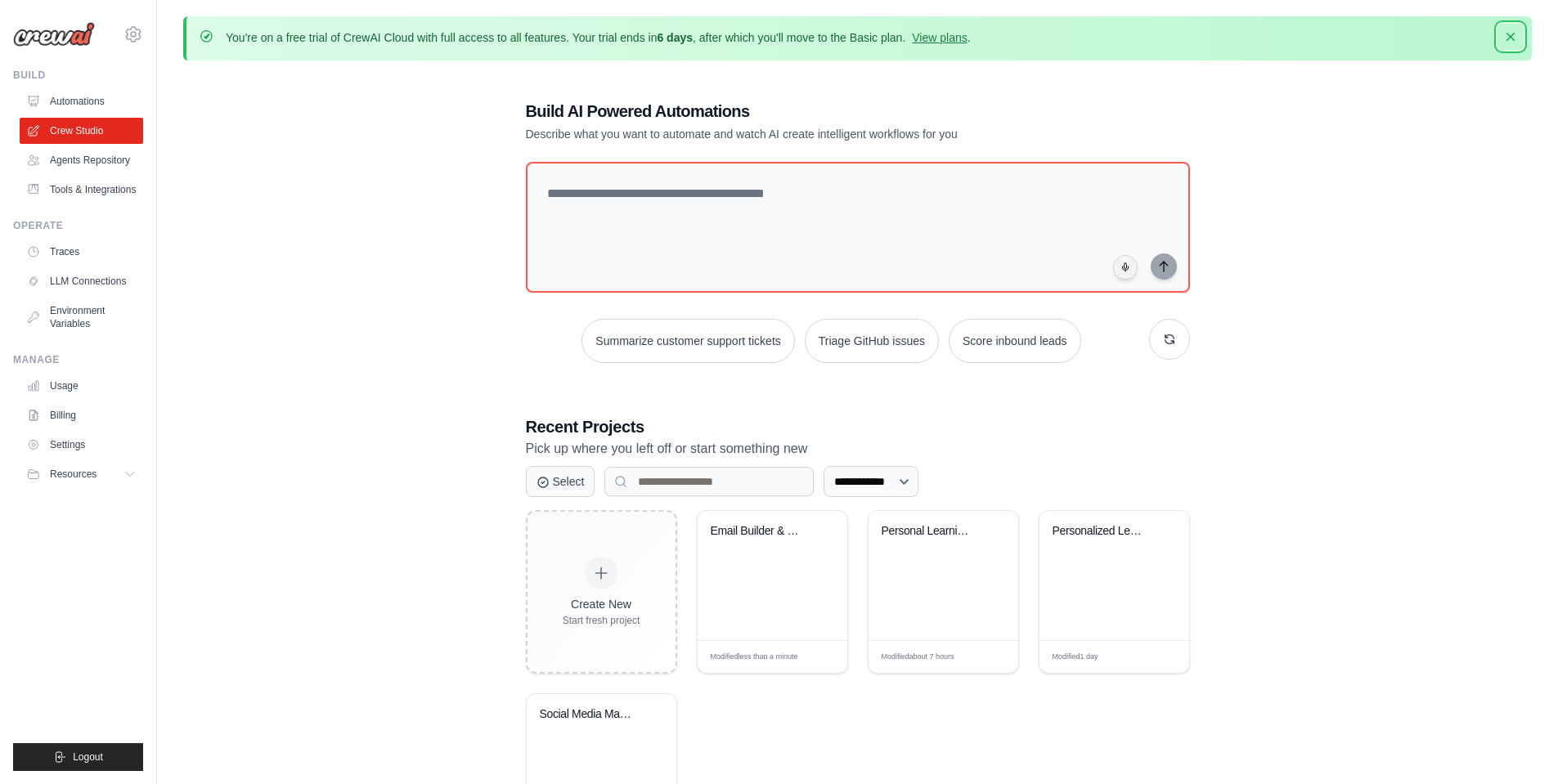
click at [1517, 33] on icon "button" at bounding box center [1510, 37] width 16 height 16
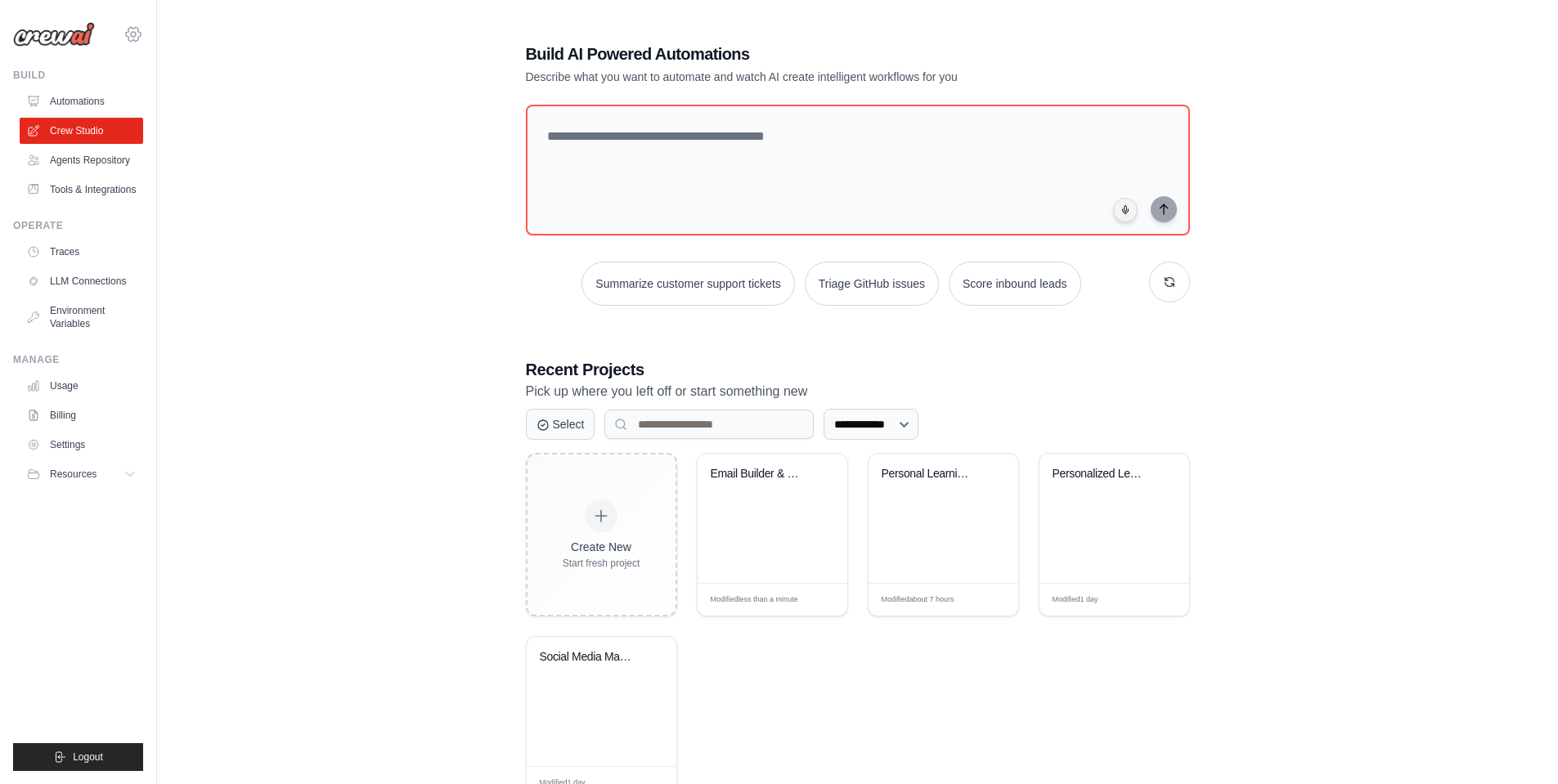
click at [136, 28] on icon at bounding box center [133, 34] width 20 height 20
click at [435, 124] on div "**********" at bounding box center [857, 420] width 1349 height 809
click at [75, 94] on link "Automations" at bounding box center [83, 101] width 123 height 26
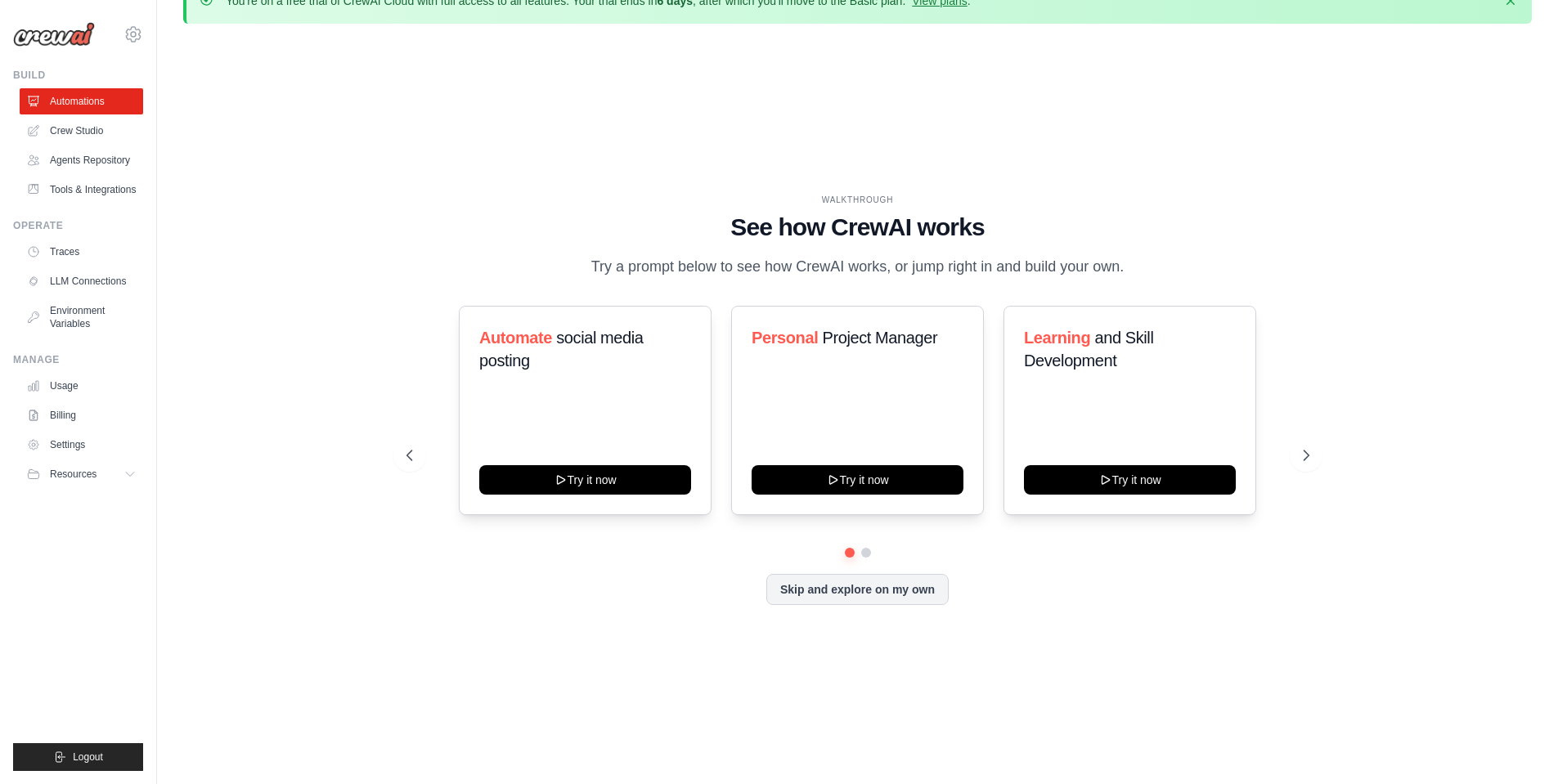
scroll to position [57, 0]
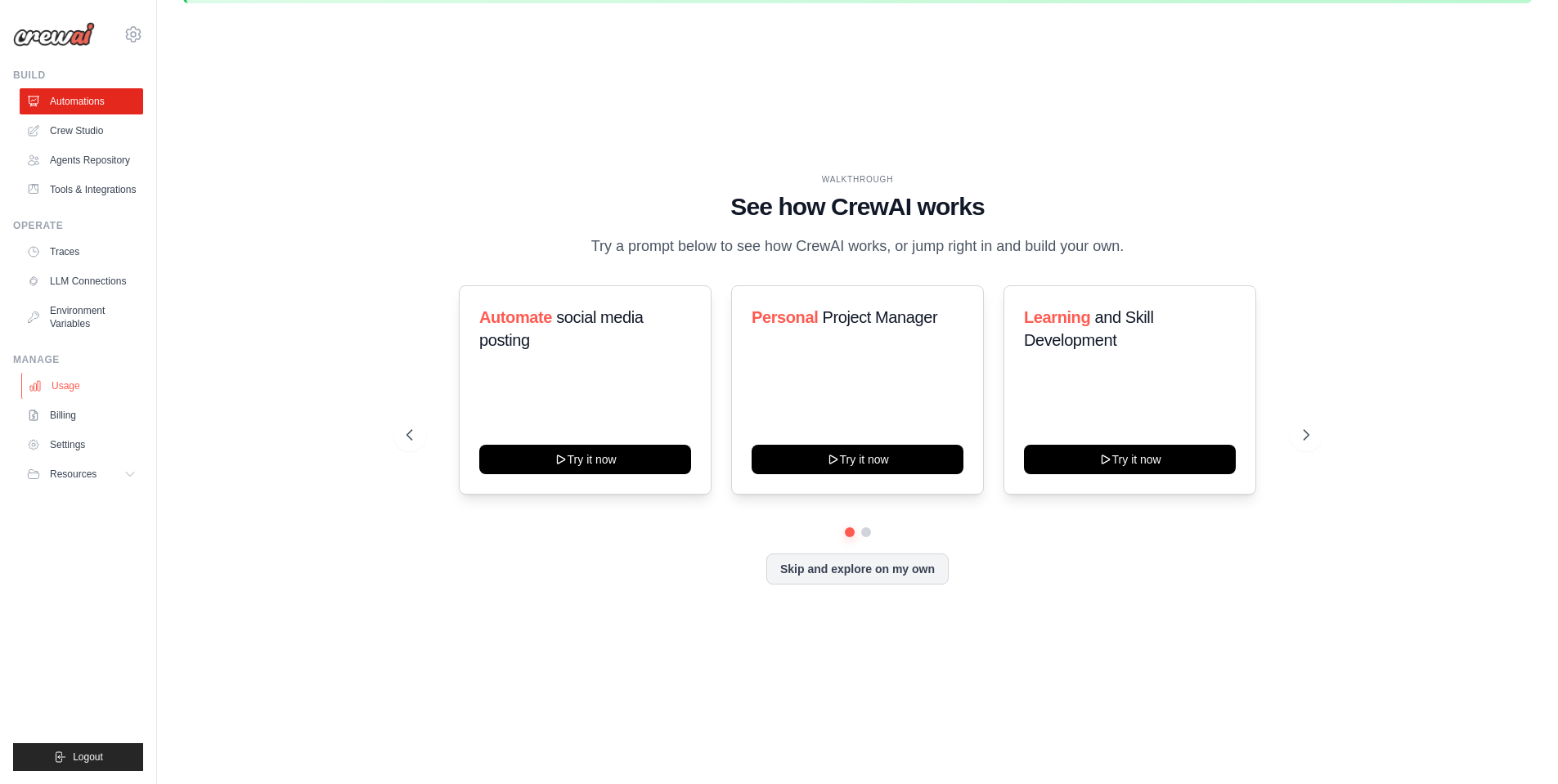
click at [51, 390] on link "Usage" at bounding box center [83, 385] width 123 height 26
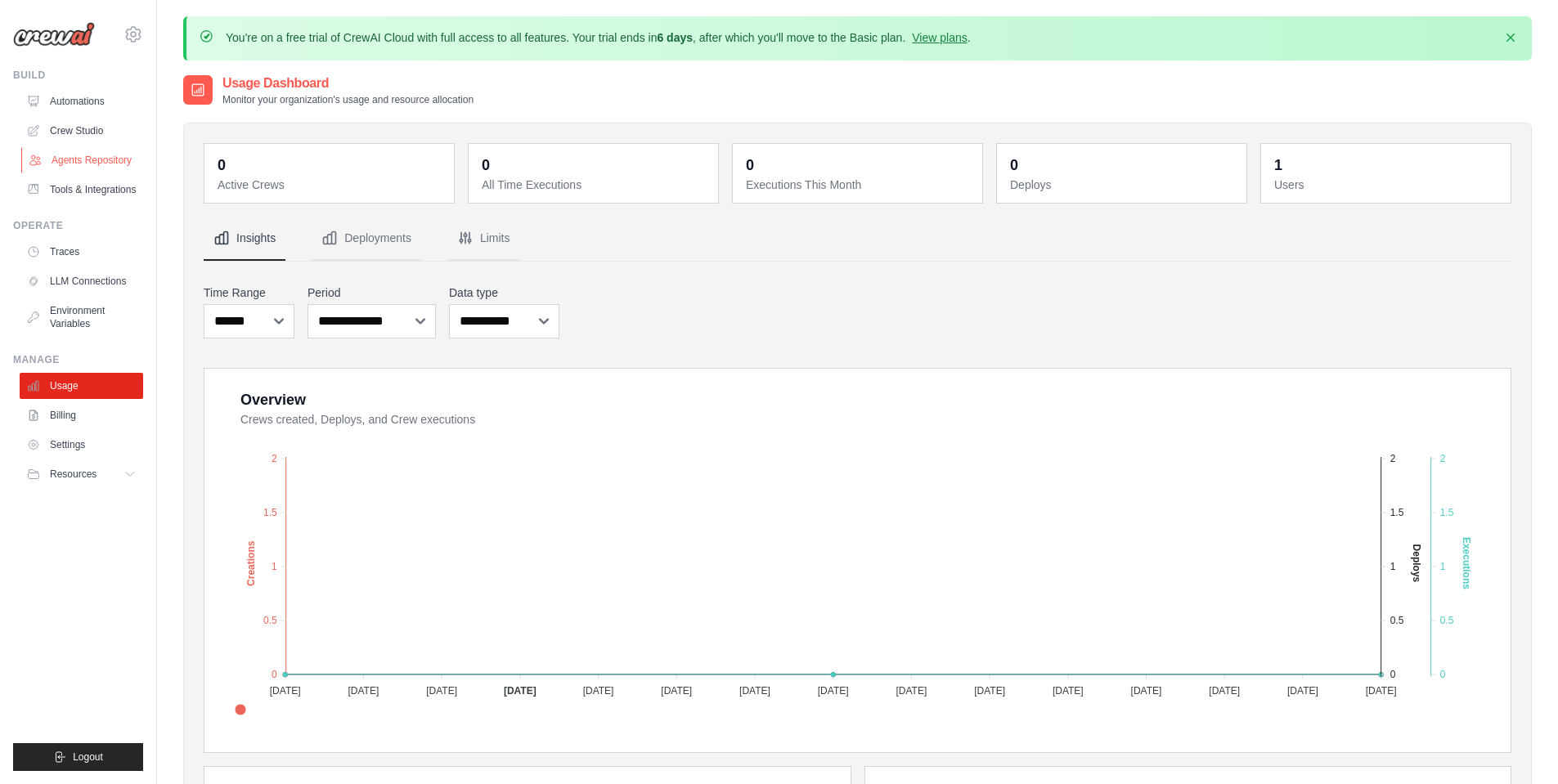
click at [75, 160] on link "Agents Repository" at bounding box center [83, 160] width 123 height 26
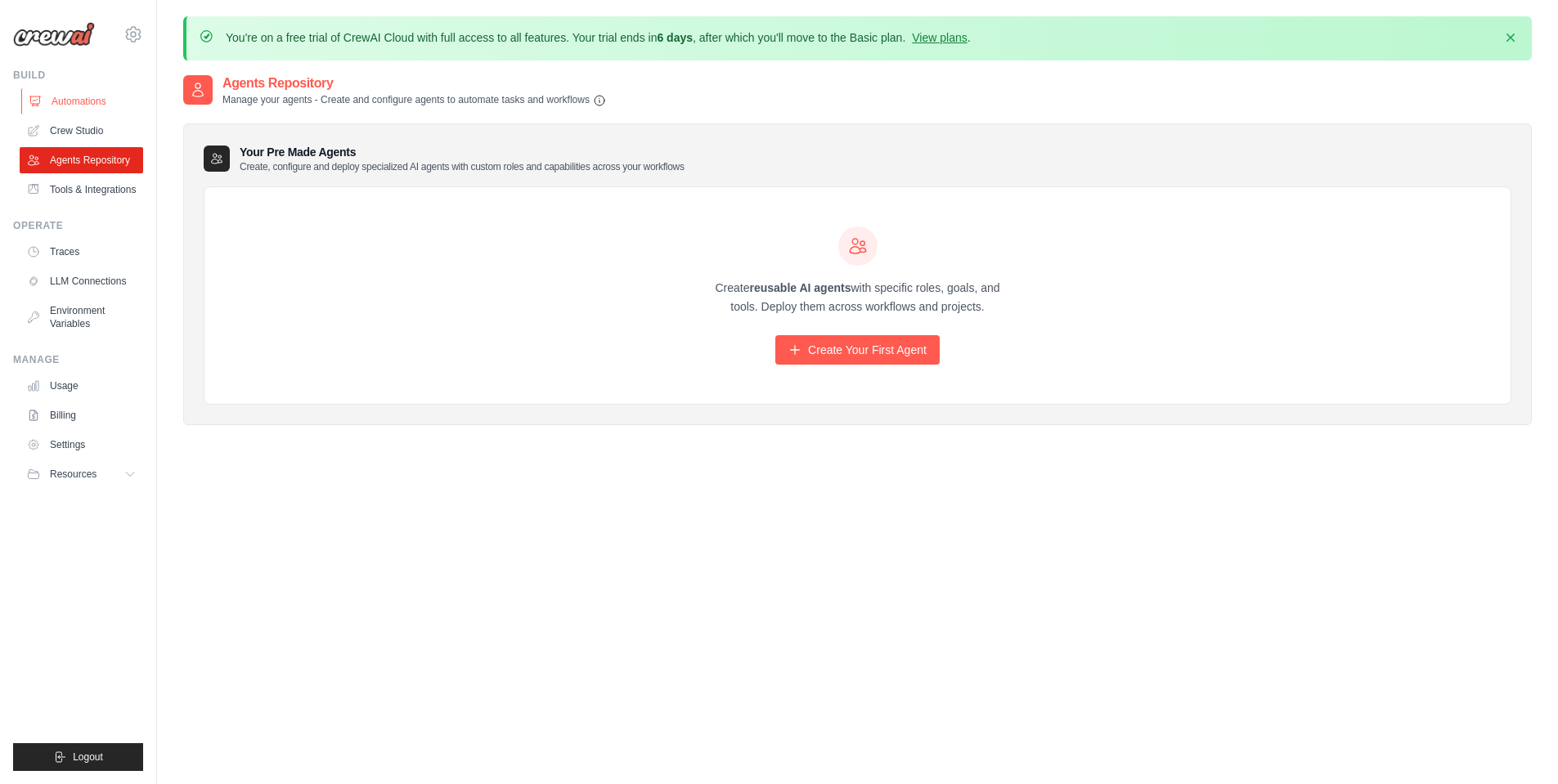
click at [98, 91] on link "Automations" at bounding box center [83, 101] width 123 height 26
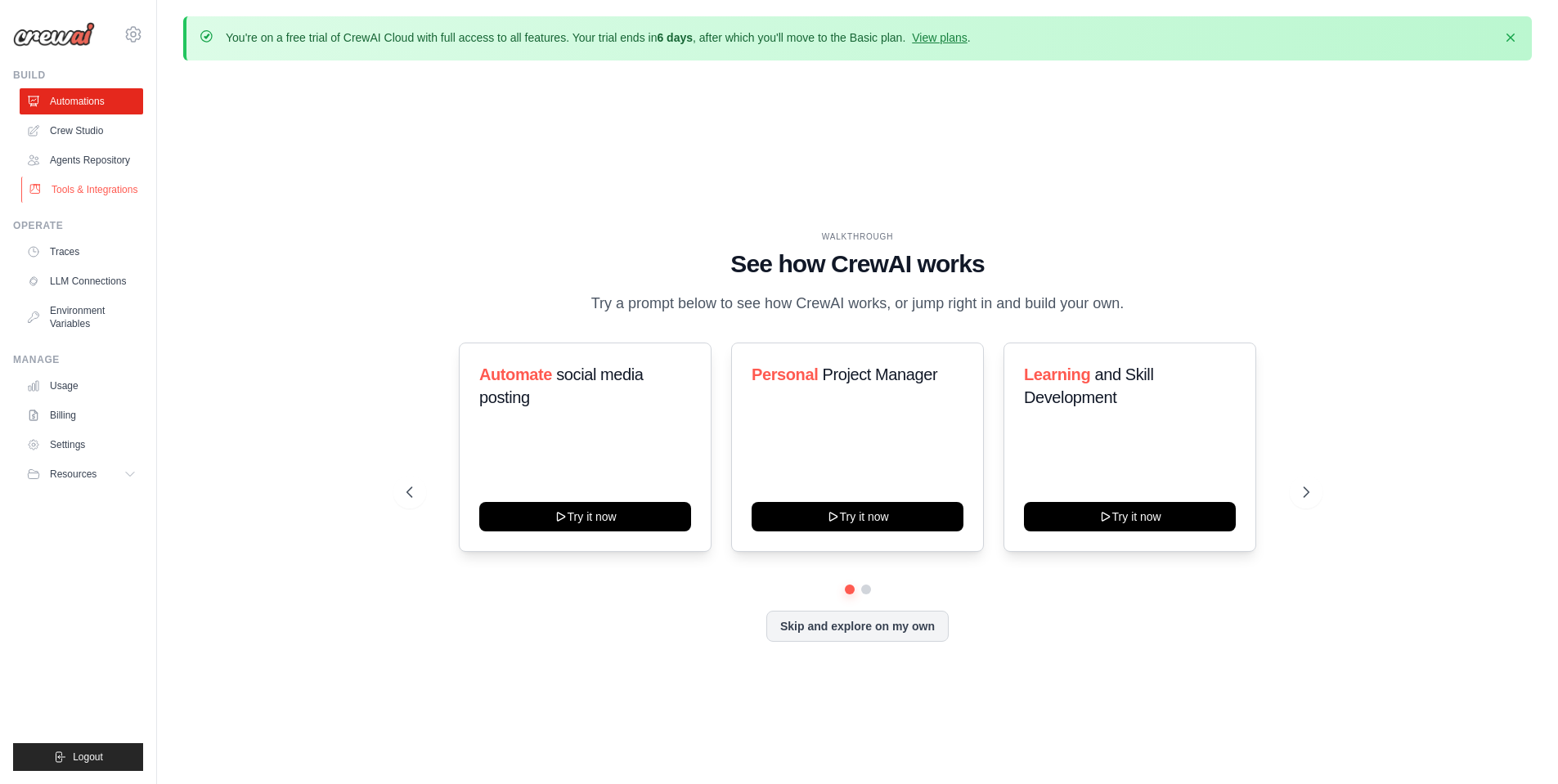
click at [97, 182] on link "Tools & Integrations" at bounding box center [83, 189] width 123 height 26
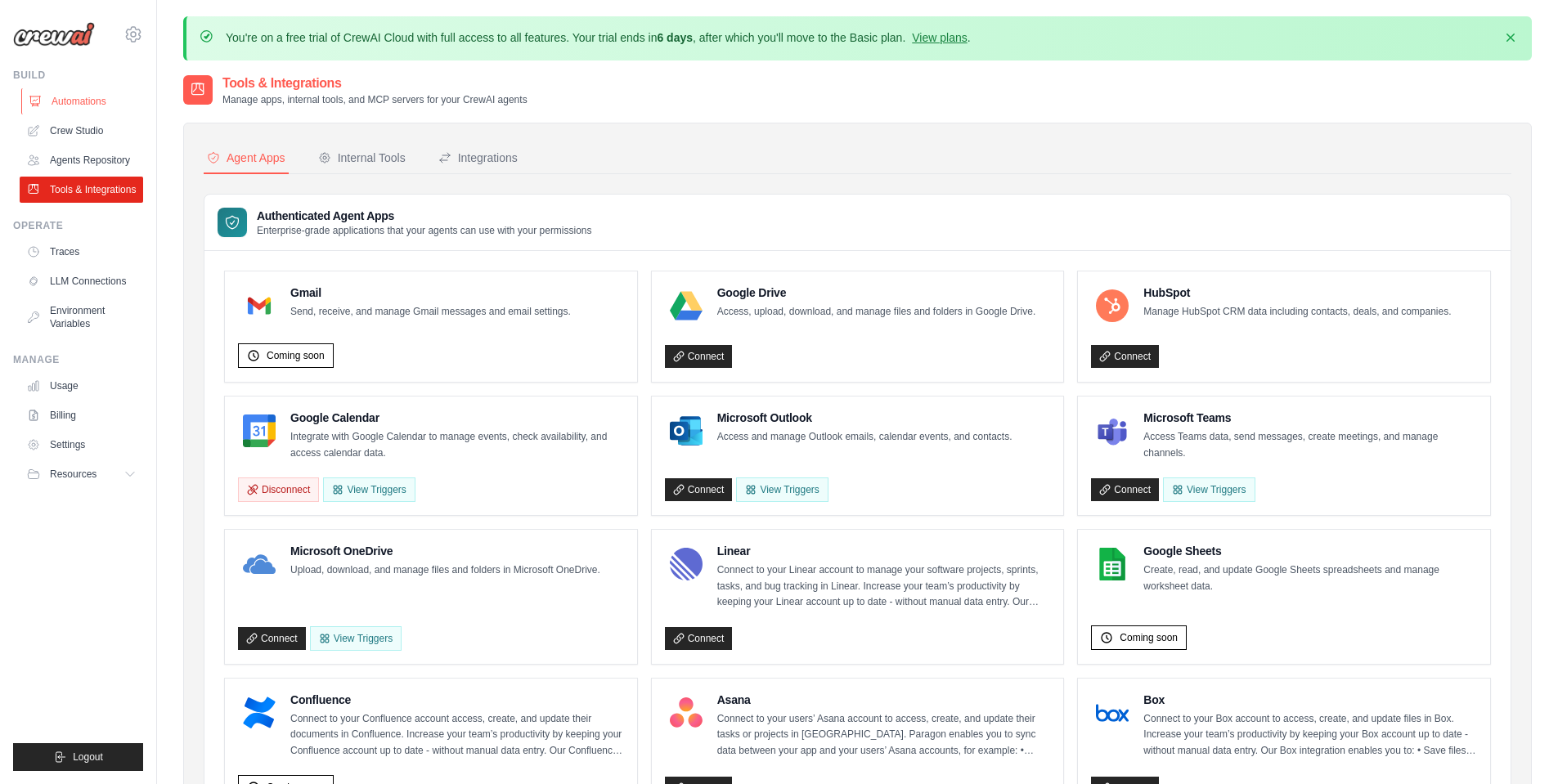
click at [86, 101] on link "Automations" at bounding box center [83, 101] width 123 height 26
